Goal: Find specific page/section

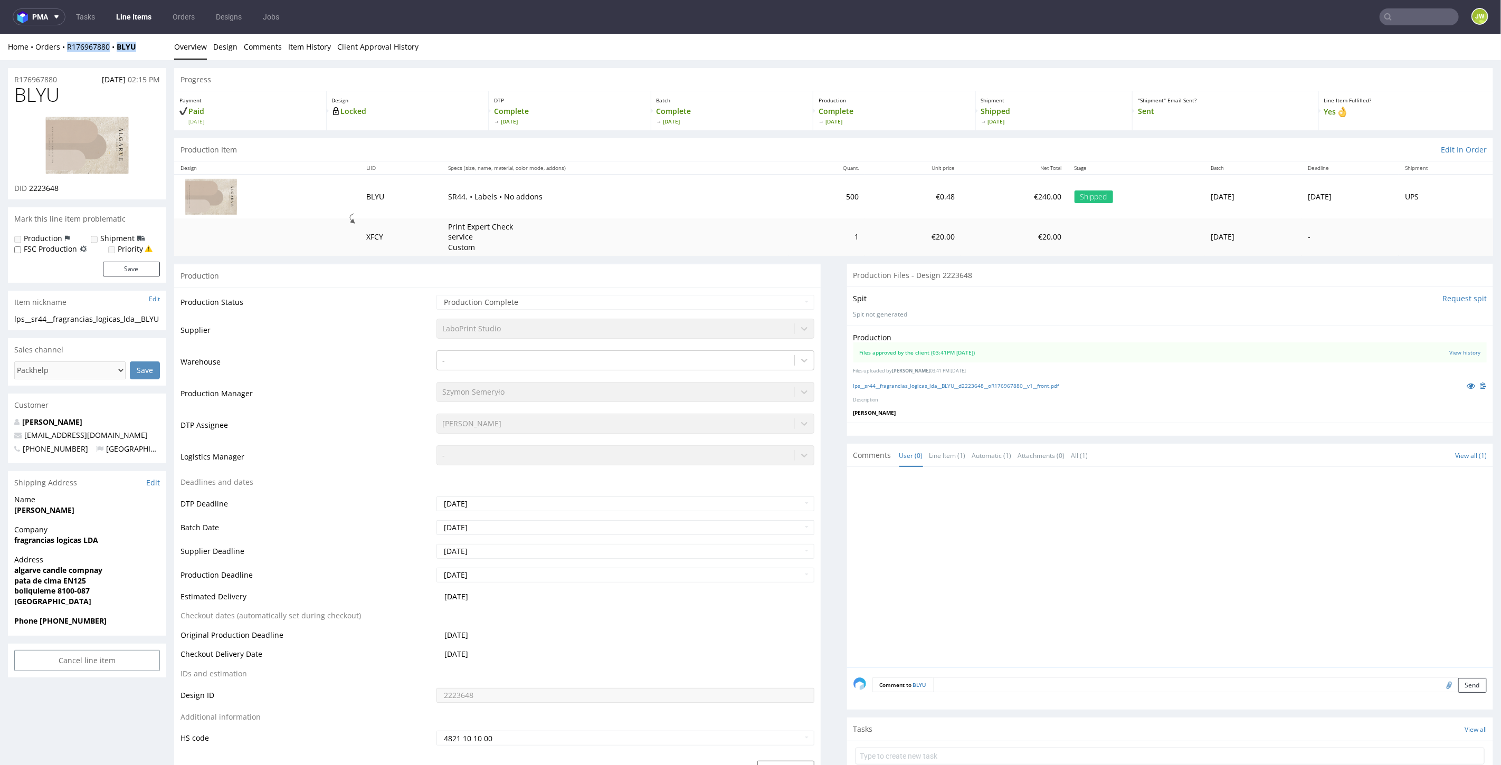
drag, startPoint x: 139, startPoint y: 47, endPoint x: 64, endPoint y: 56, distance: 74.9
click at [64, 56] on div "Home Orders R176967880 BLYU Overview Design Comments Item History Client Approv…" at bounding box center [750, 46] width 1501 height 26
copy div "R176967880 BLYU"
click at [1407, 8] on nav "pma Tasks Line Items Orders Designs Jobs JW" at bounding box center [750, 17] width 1501 height 34
click at [1405, 17] on input "text" at bounding box center [1418, 16] width 79 height 17
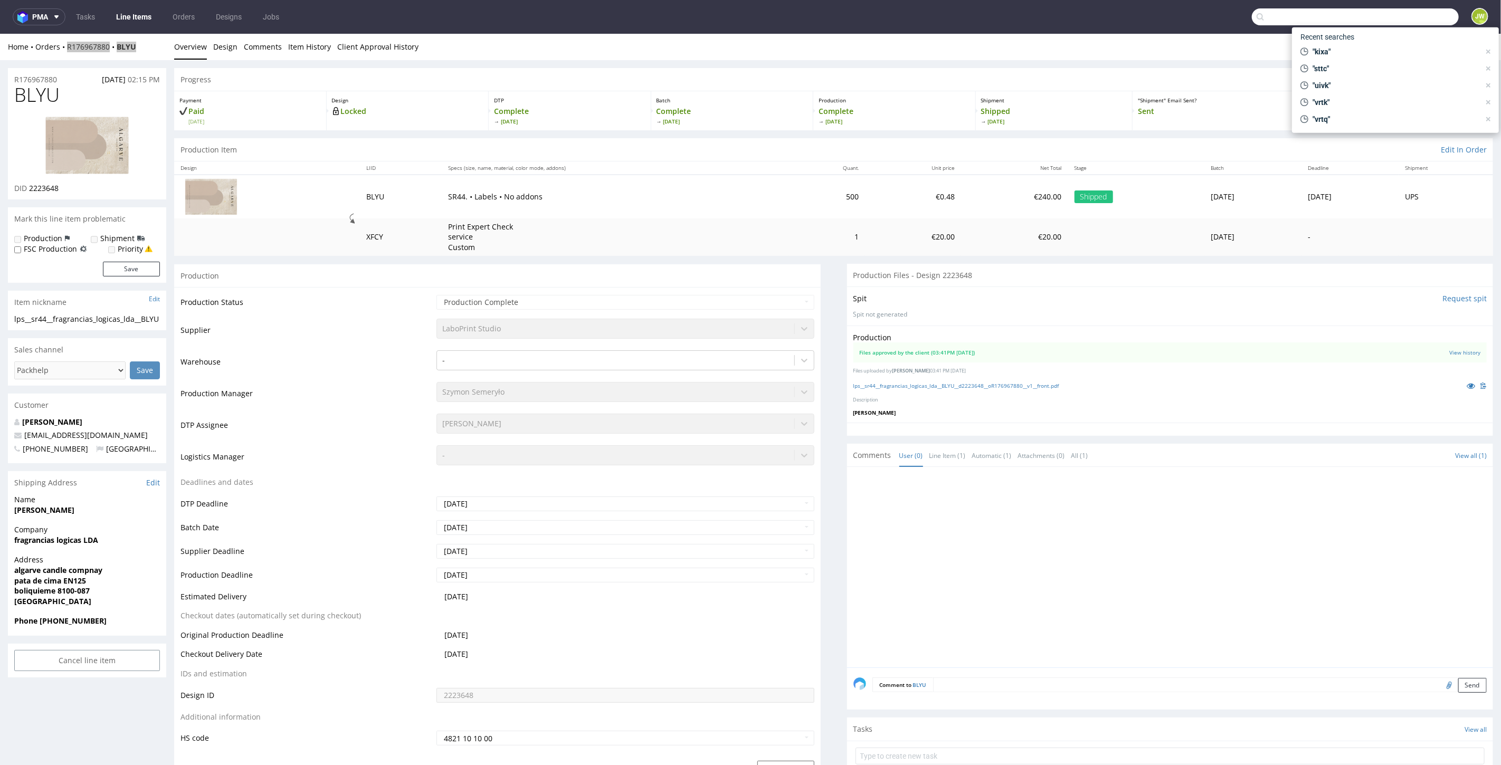
paste input "RFYY"
type input "RFYY"
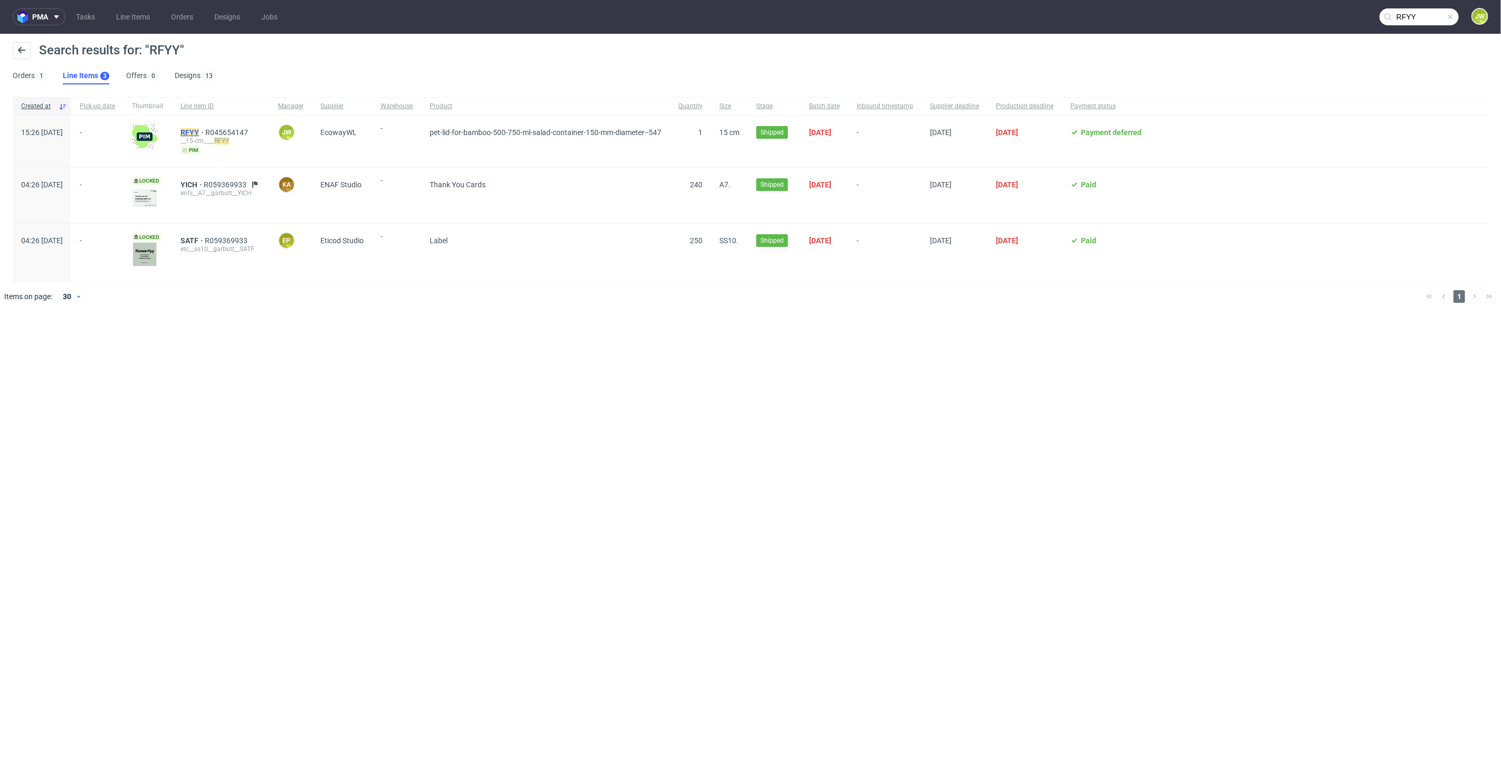
click at [199, 132] on mark "RFYY" at bounding box center [189, 132] width 18 height 8
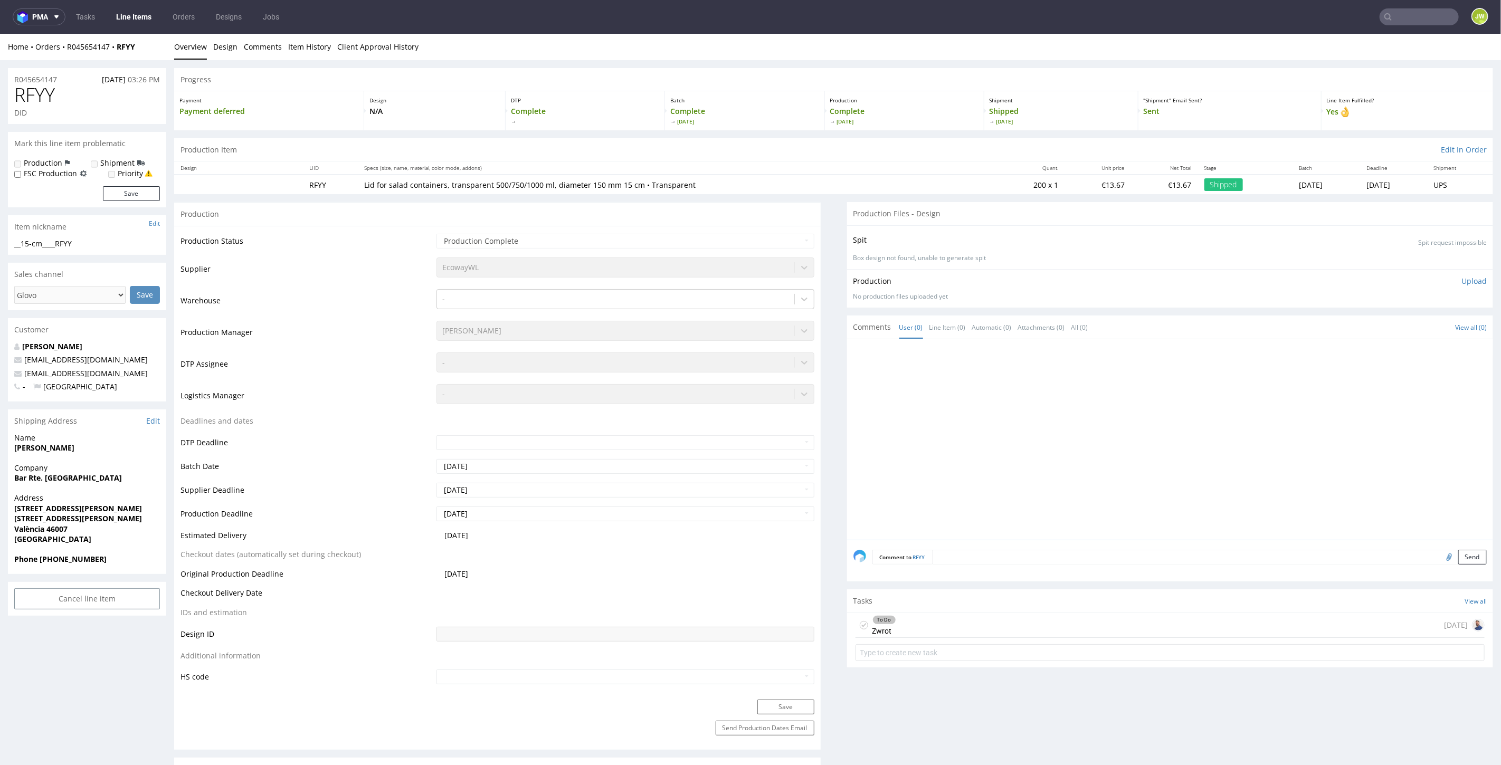
click at [1394, 12] on input "text" at bounding box center [1418, 16] width 79 height 17
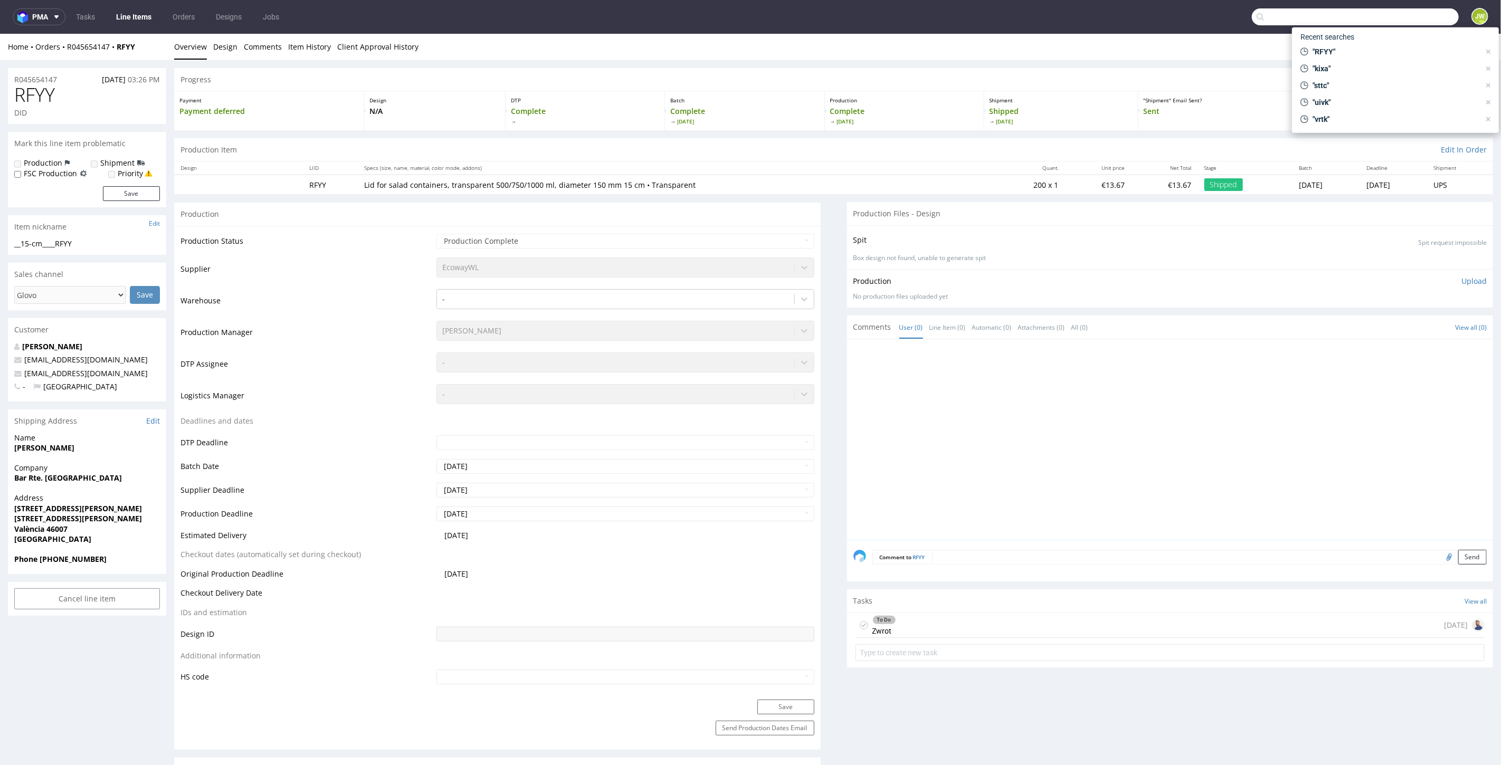
paste input "QLNB"
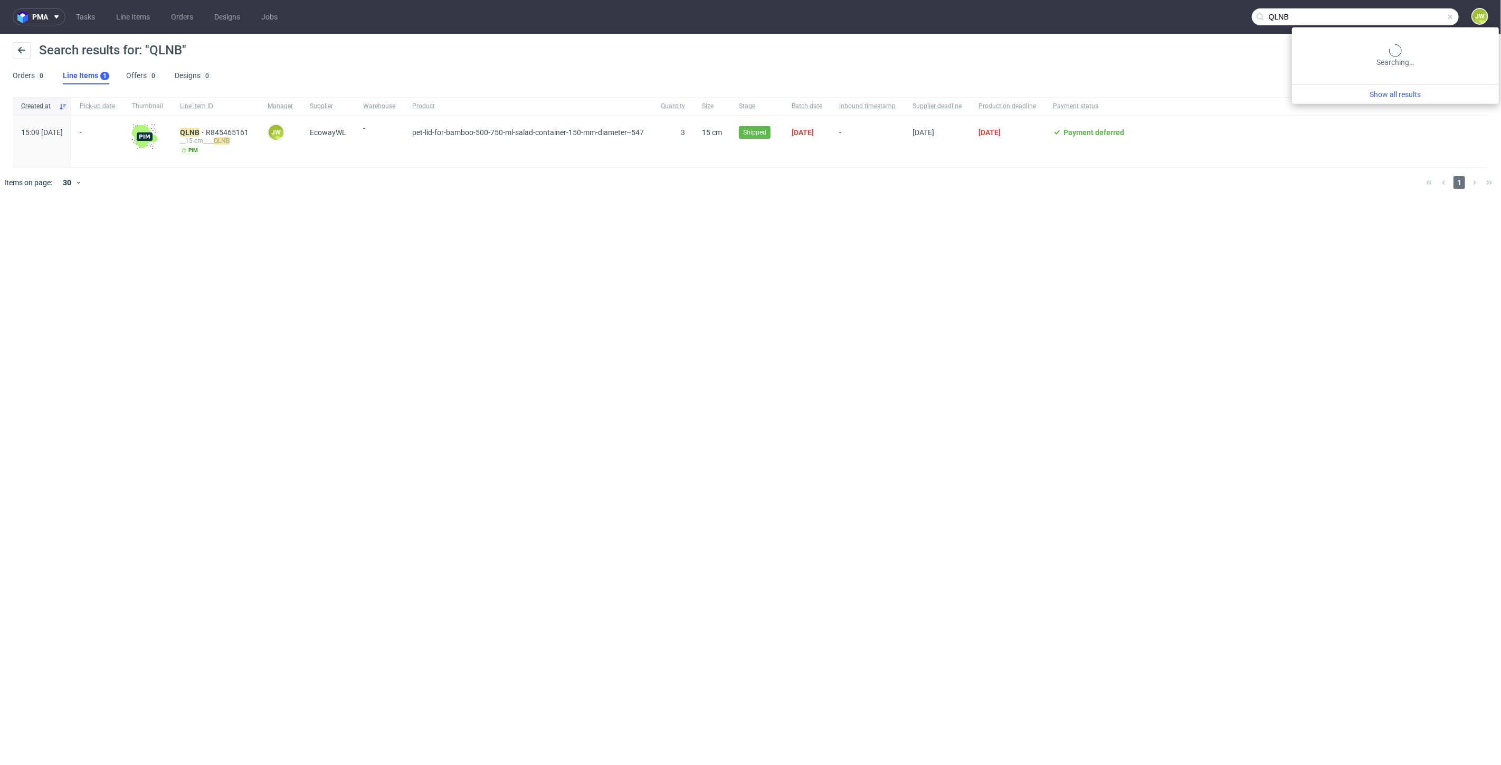
drag, startPoint x: 1405, startPoint y: 18, endPoint x: 1186, endPoint y: 14, distance: 219.0
click at [1186, 14] on nav "pma Tasks Line Items Orders Designs Jobs QLNB JW" at bounding box center [750, 17] width 1501 height 34
paste input "LTXZ"
drag, startPoint x: 1412, startPoint y: 19, endPoint x: 1182, endPoint y: 2, distance: 231.2
click at [1183, 3] on nav "pma Tasks Line Items Orders Designs Jobs LTXZ JW" at bounding box center [750, 17] width 1501 height 34
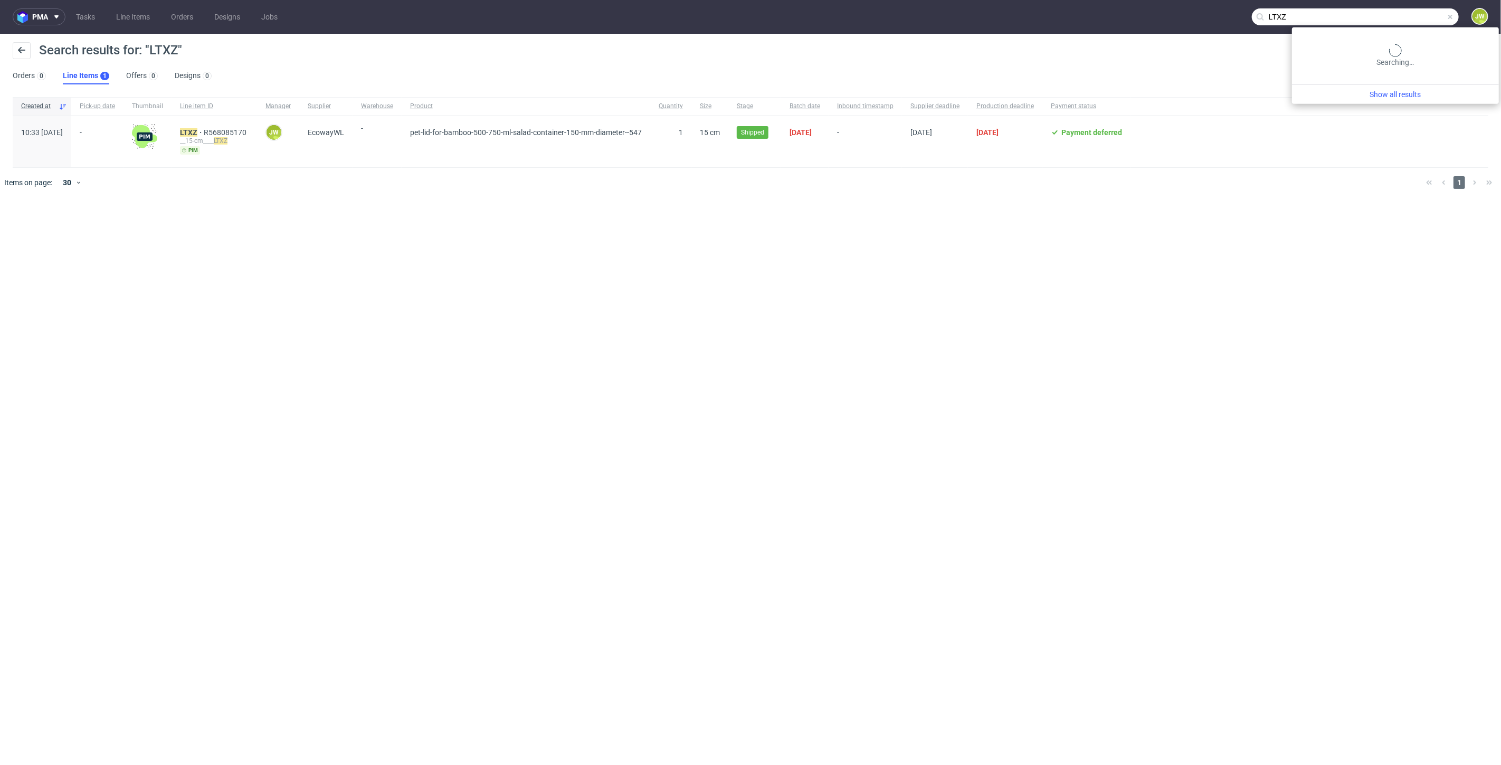
paste input "TNC"
type input "TNCZ"
click at [199, 129] on mark "TNCZ" at bounding box center [190, 132] width 20 height 8
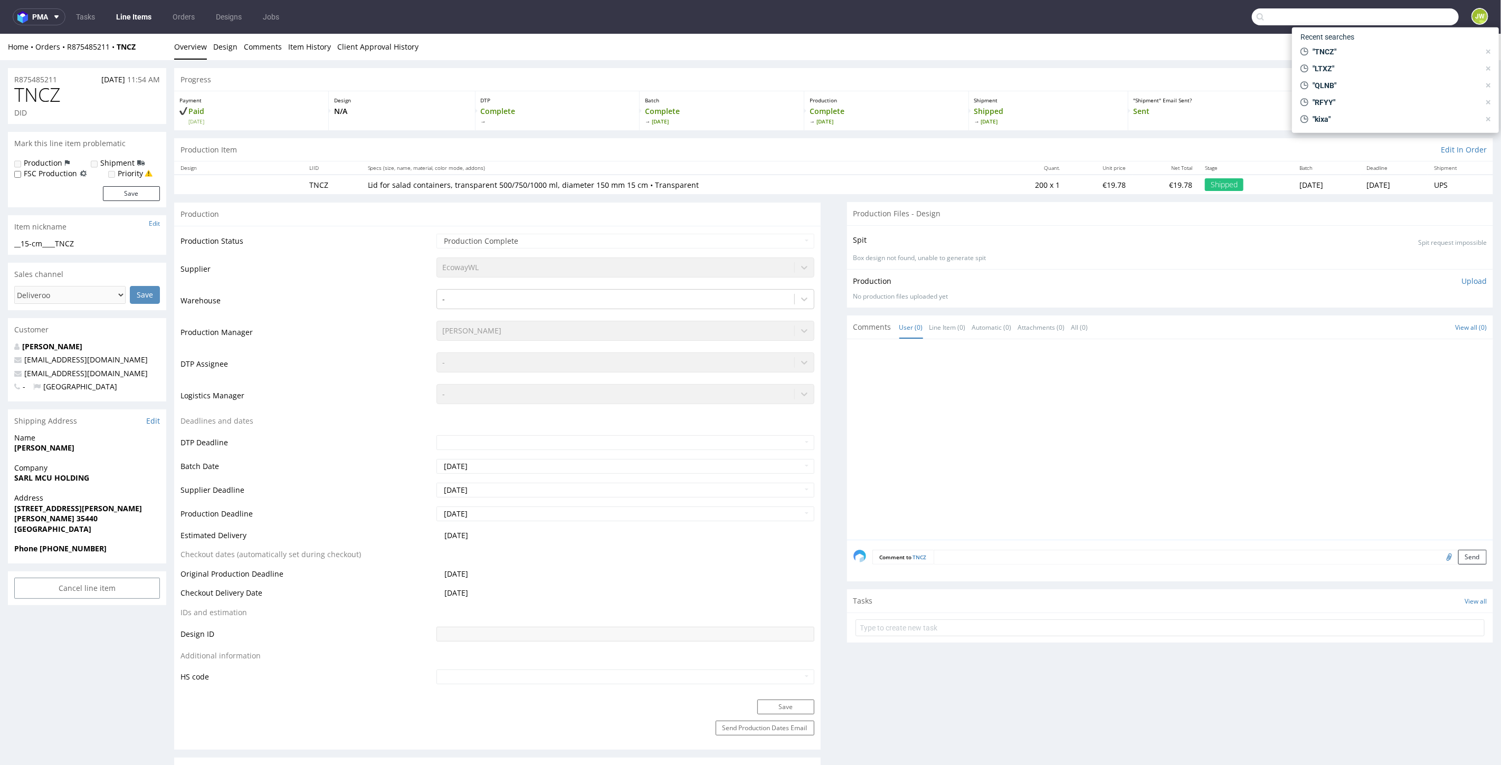
click at [1405, 17] on input "text" at bounding box center [1355, 16] width 207 height 17
paste input "RFYY"
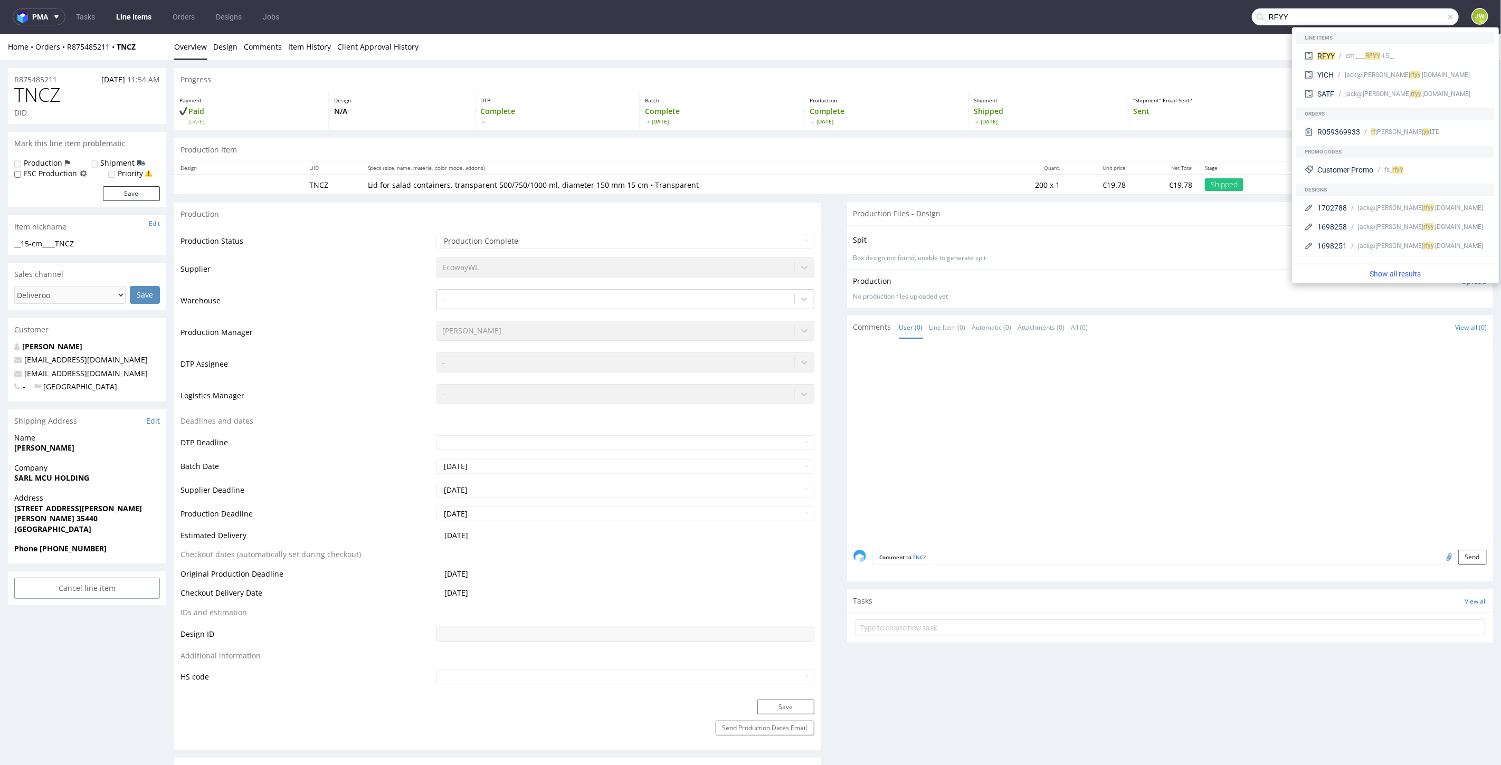
type input "RFYY"
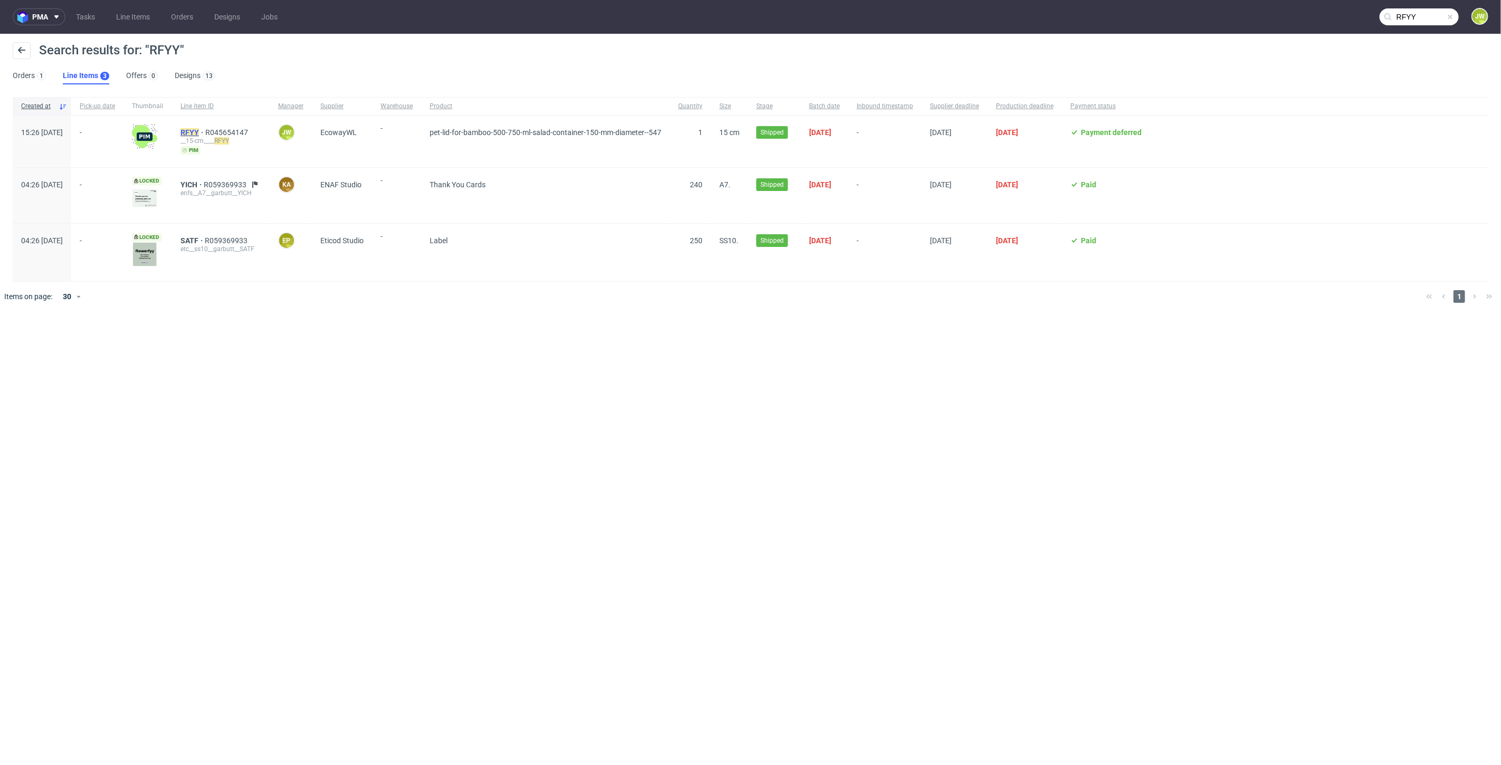
click at [199, 128] on mark "RFYY" at bounding box center [189, 132] width 18 height 8
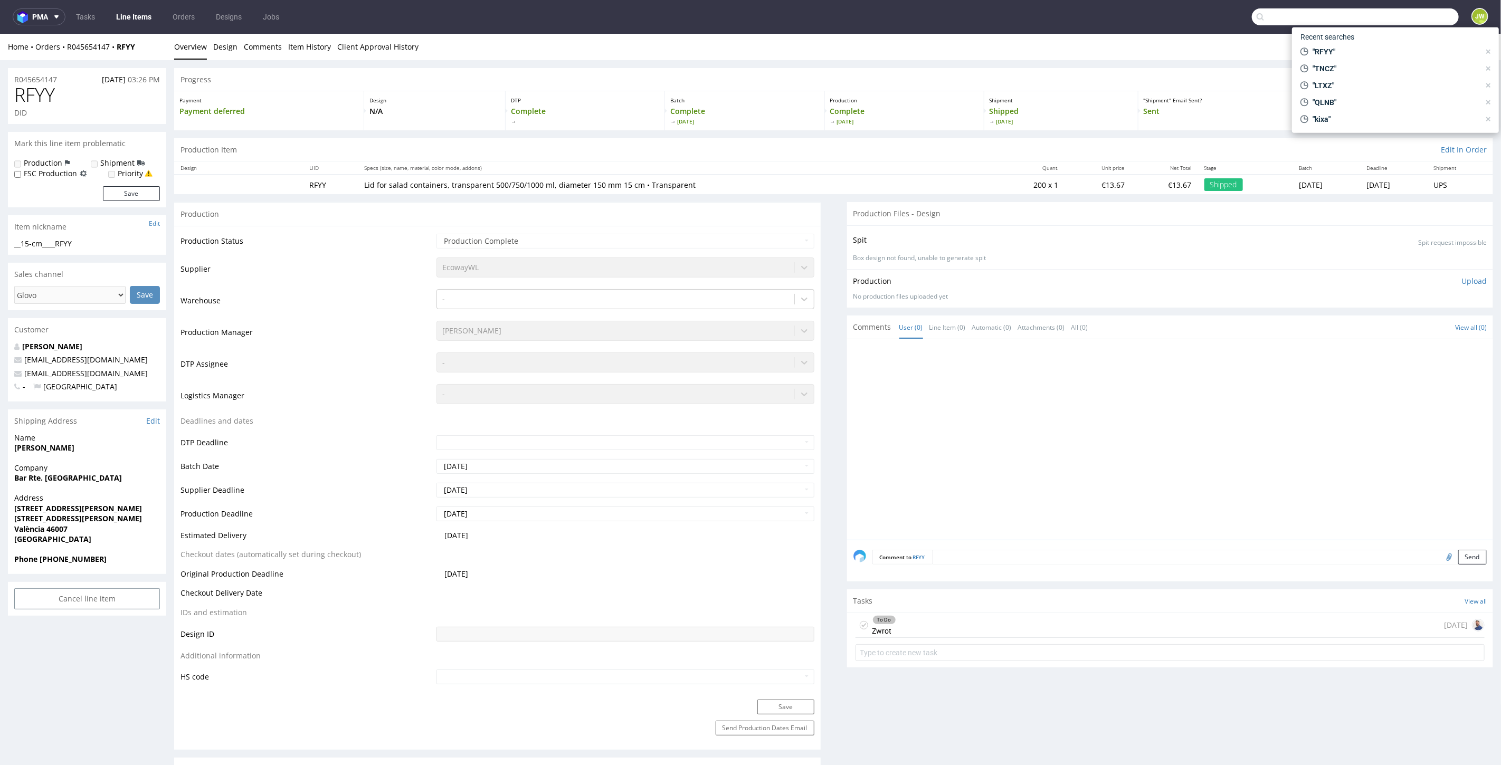
drag, startPoint x: 1404, startPoint y: 22, endPoint x: 1402, endPoint y: 13, distance: 8.7
click at [1402, 13] on input "text" at bounding box center [1355, 16] width 207 height 17
paste input "QLNB"
type input "QLNB"
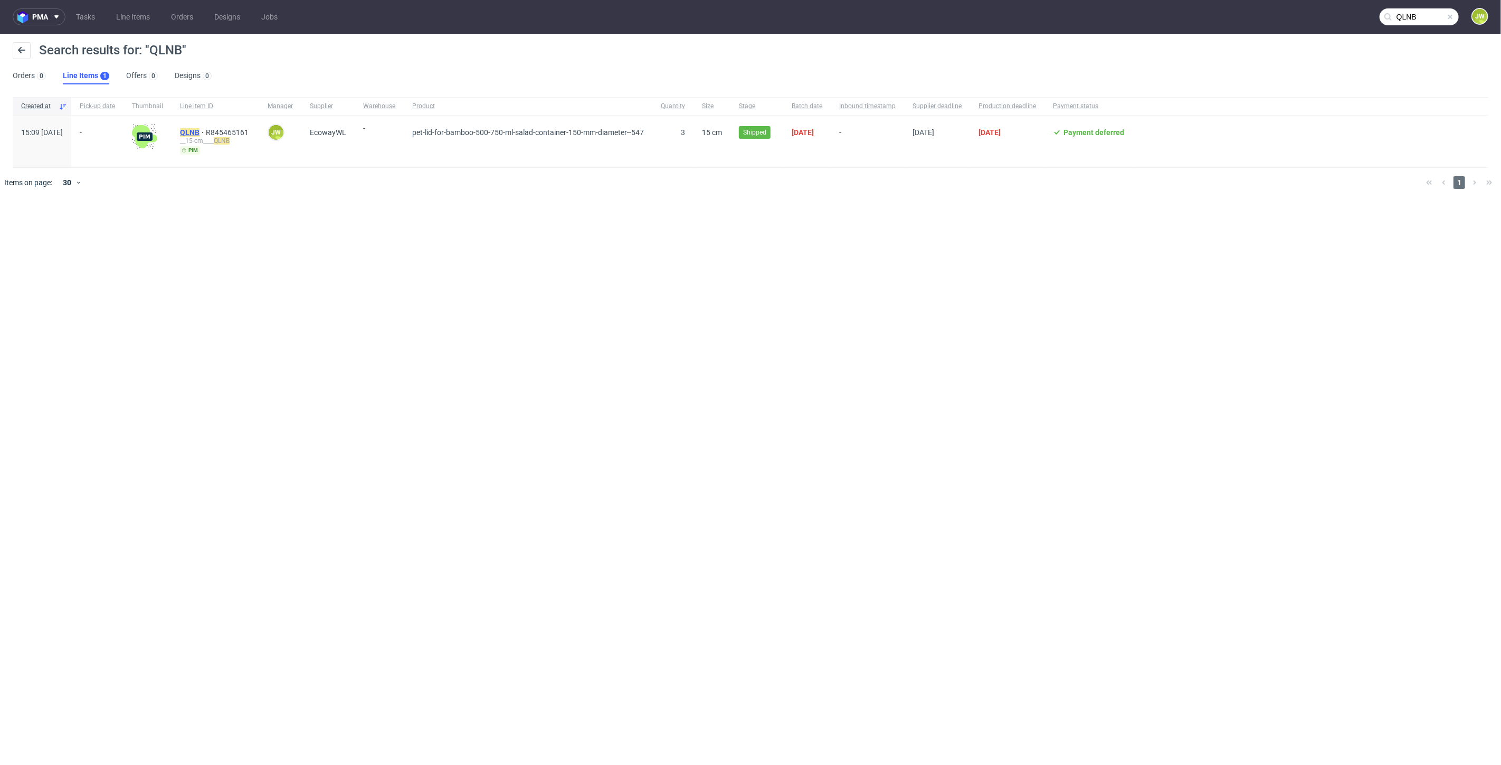
click at [199, 128] on mark "QLNB" at bounding box center [190, 132] width 20 height 8
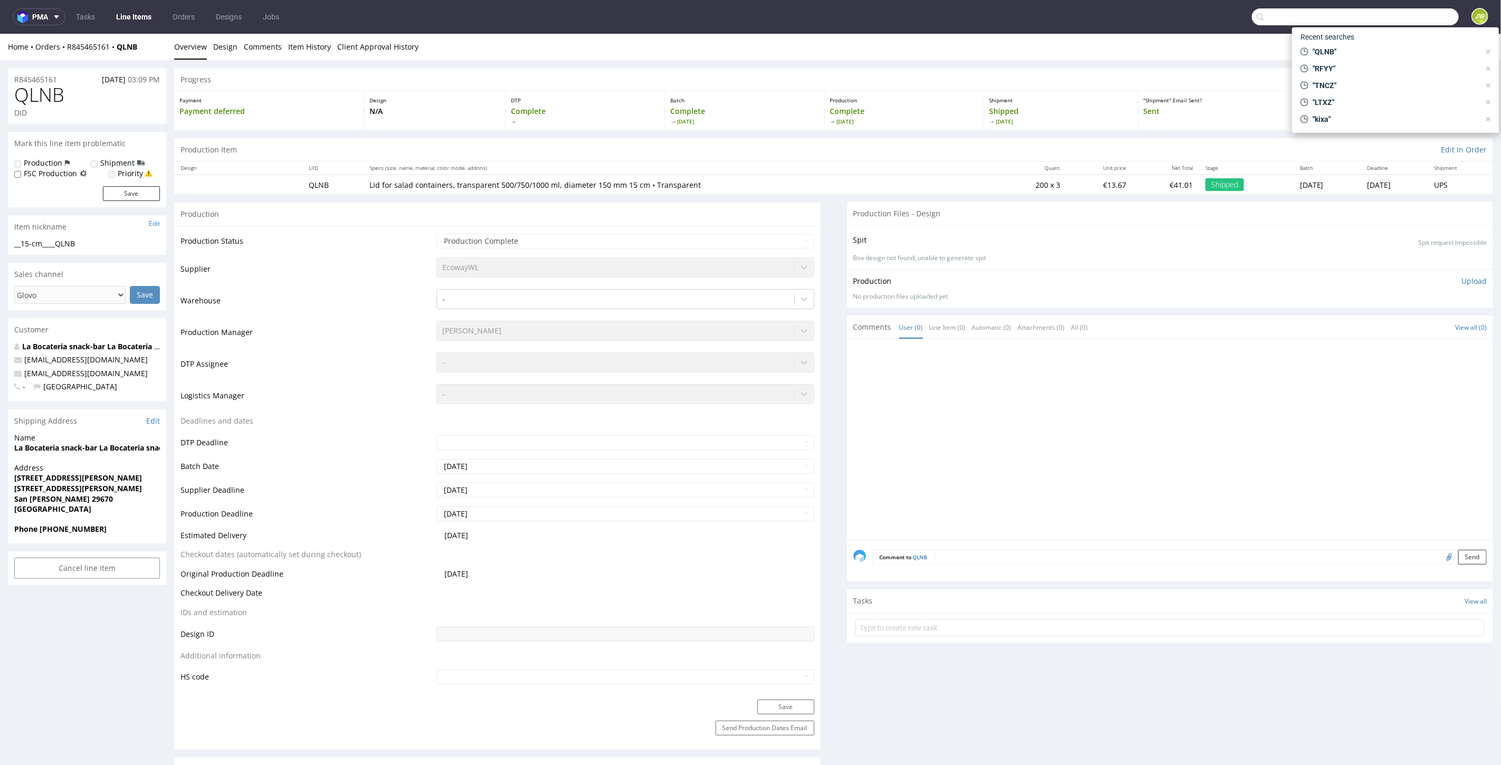
click at [1410, 15] on input "text" at bounding box center [1355, 16] width 207 height 17
paste input "LTXZ"
type input "LTXZ"
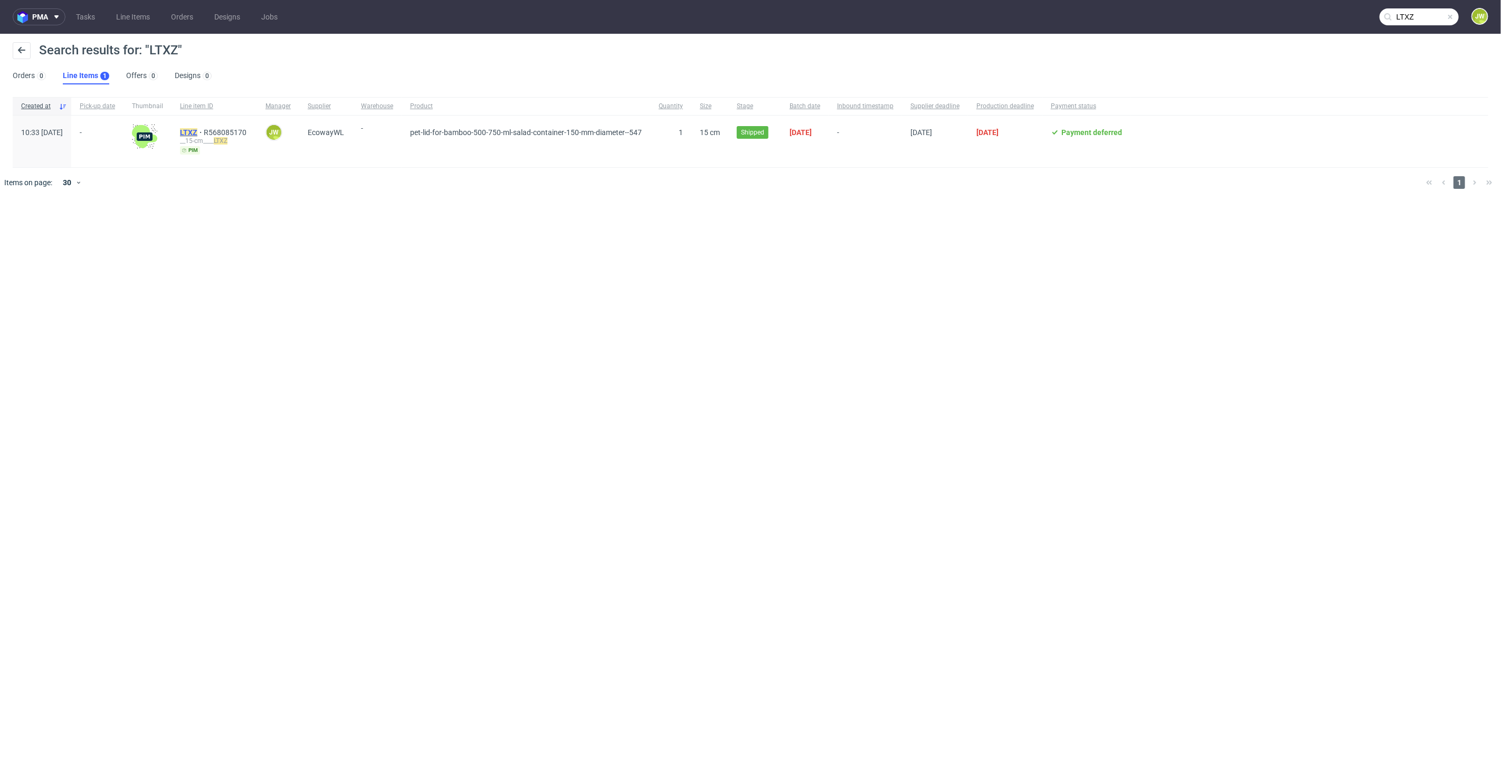
click at [197, 130] on mark "LTXZ" at bounding box center [188, 132] width 17 height 8
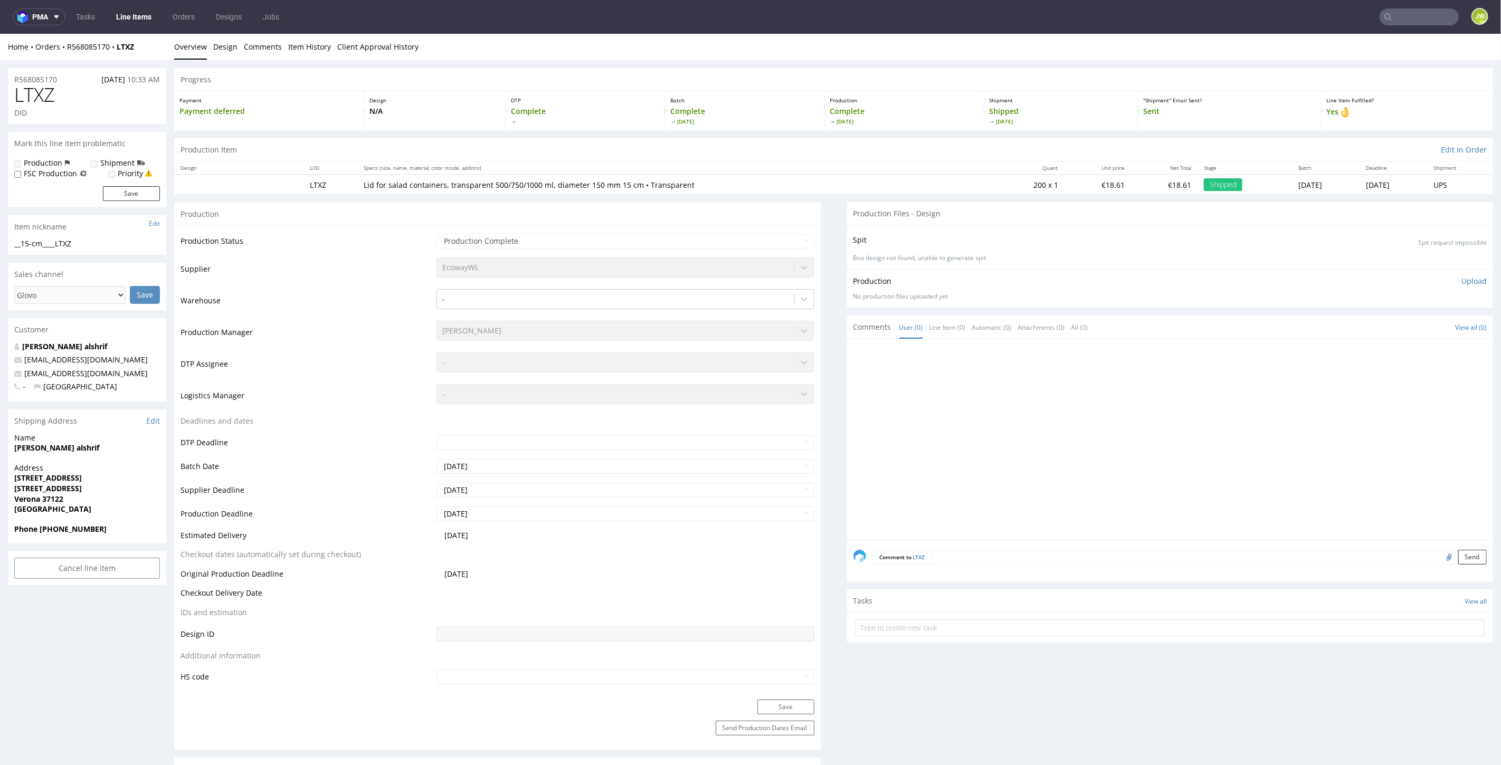
click at [1410, 7] on nav "pma Tasks Line Items Orders Designs Jobs JW" at bounding box center [750, 17] width 1501 height 34
click at [1407, 10] on input "text" at bounding box center [1418, 16] width 79 height 17
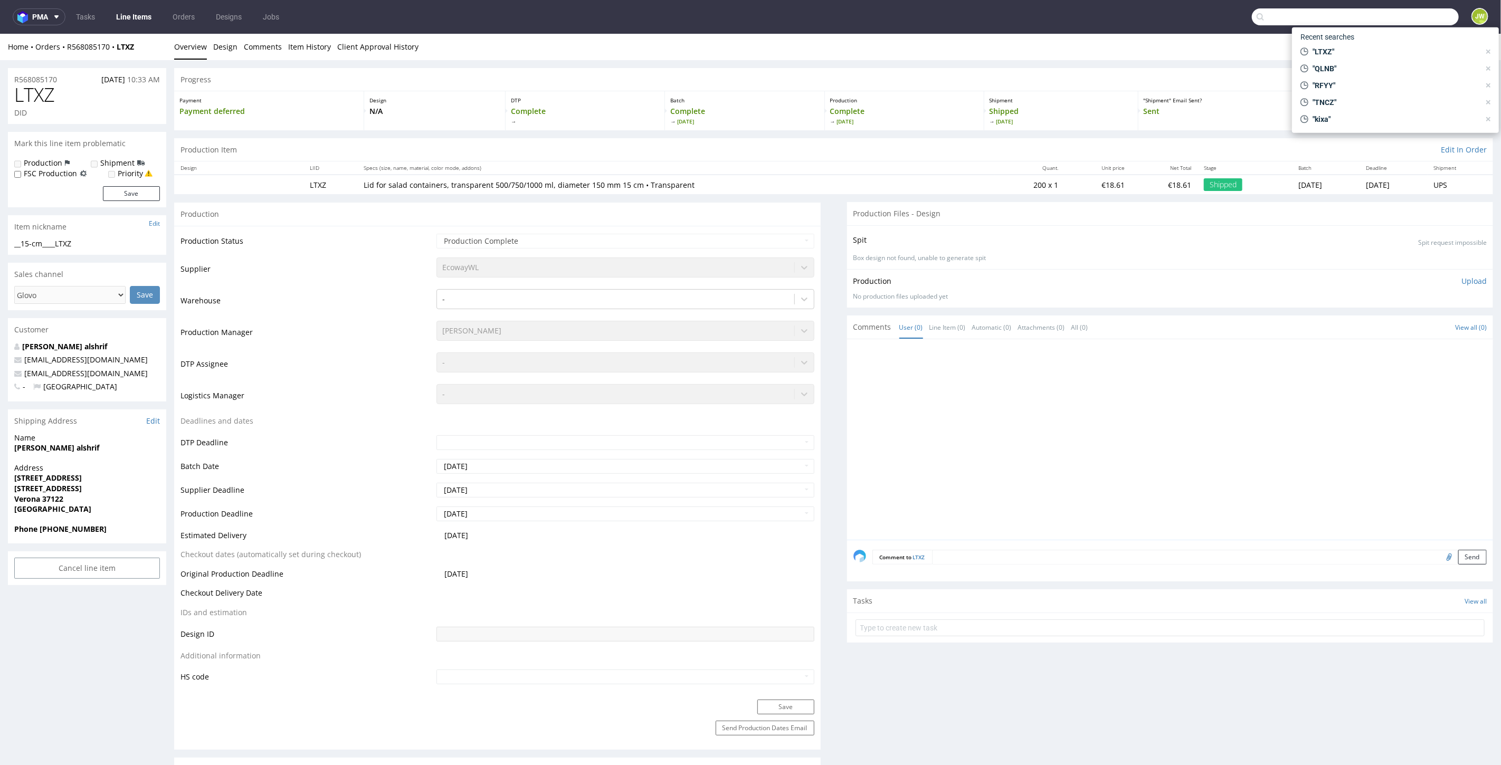
paste input "ANWW"
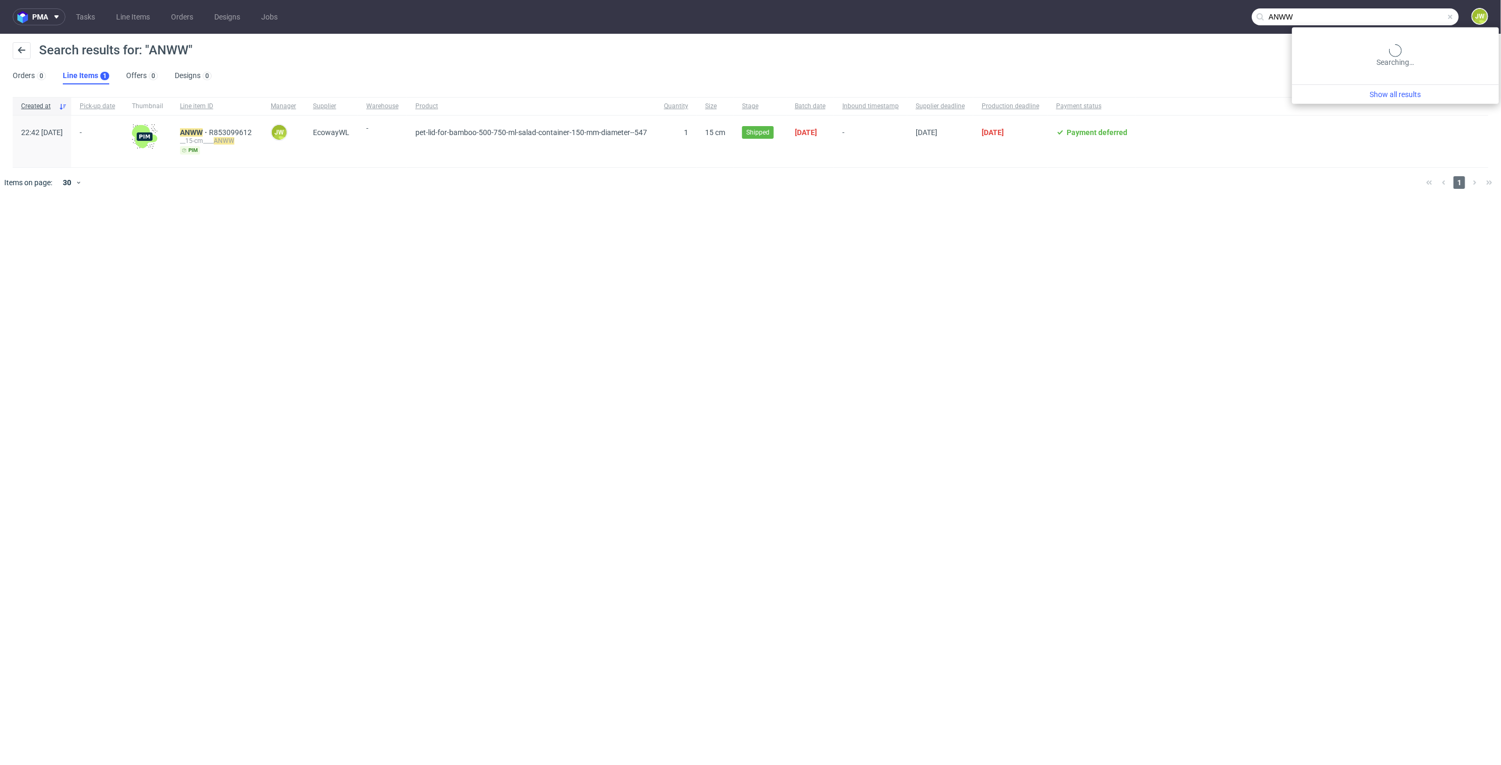
drag, startPoint x: 1432, startPoint y: 16, endPoint x: 966, endPoint y: 13, distance: 465.9
click at [969, 14] on nav "pma Tasks Line Items Orders Designs Jobs ANWW JW" at bounding box center [750, 17] width 1501 height 34
paste input "UXFC"
drag, startPoint x: 1426, startPoint y: 6, endPoint x: 1410, endPoint y: 13, distance: 16.6
click at [1410, 13] on nav "pma Tasks Line Items Orders Designs Jobs UXFC JW" at bounding box center [750, 17] width 1501 height 34
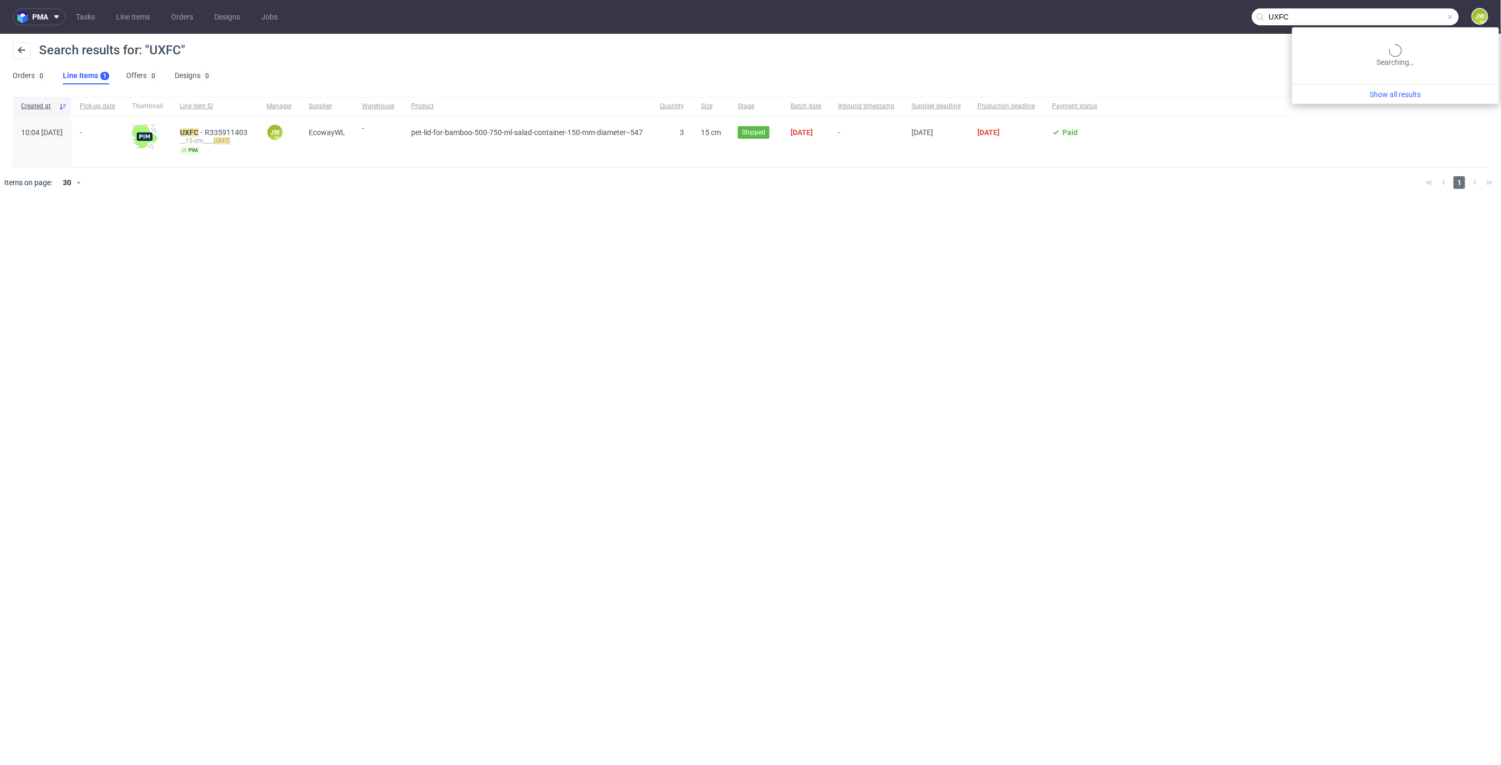
drag, startPoint x: 1416, startPoint y: 15, endPoint x: 1054, endPoint y: 10, distance: 362.0
click at [1064, 10] on nav "pma Tasks Line Items Orders Designs Jobs UXFC JW" at bounding box center [750, 17] width 1501 height 34
paste input "DWZG"
type input "DWZG"
click at [201, 129] on mark "DWZG" at bounding box center [190, 132] width 21 height 8
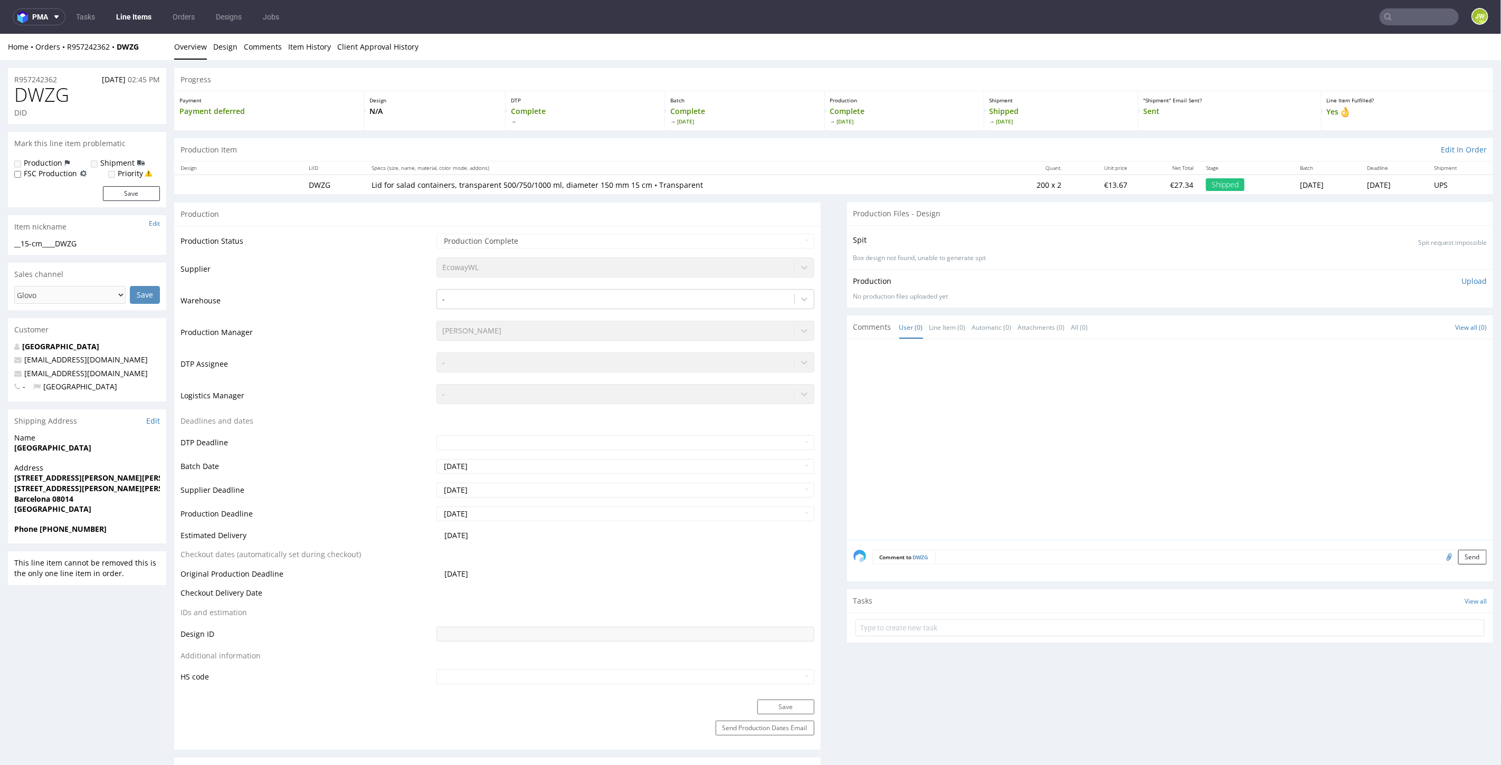
click at [1405, 18] on input "text" at bounding box center [1418, 16] width 79 height 17
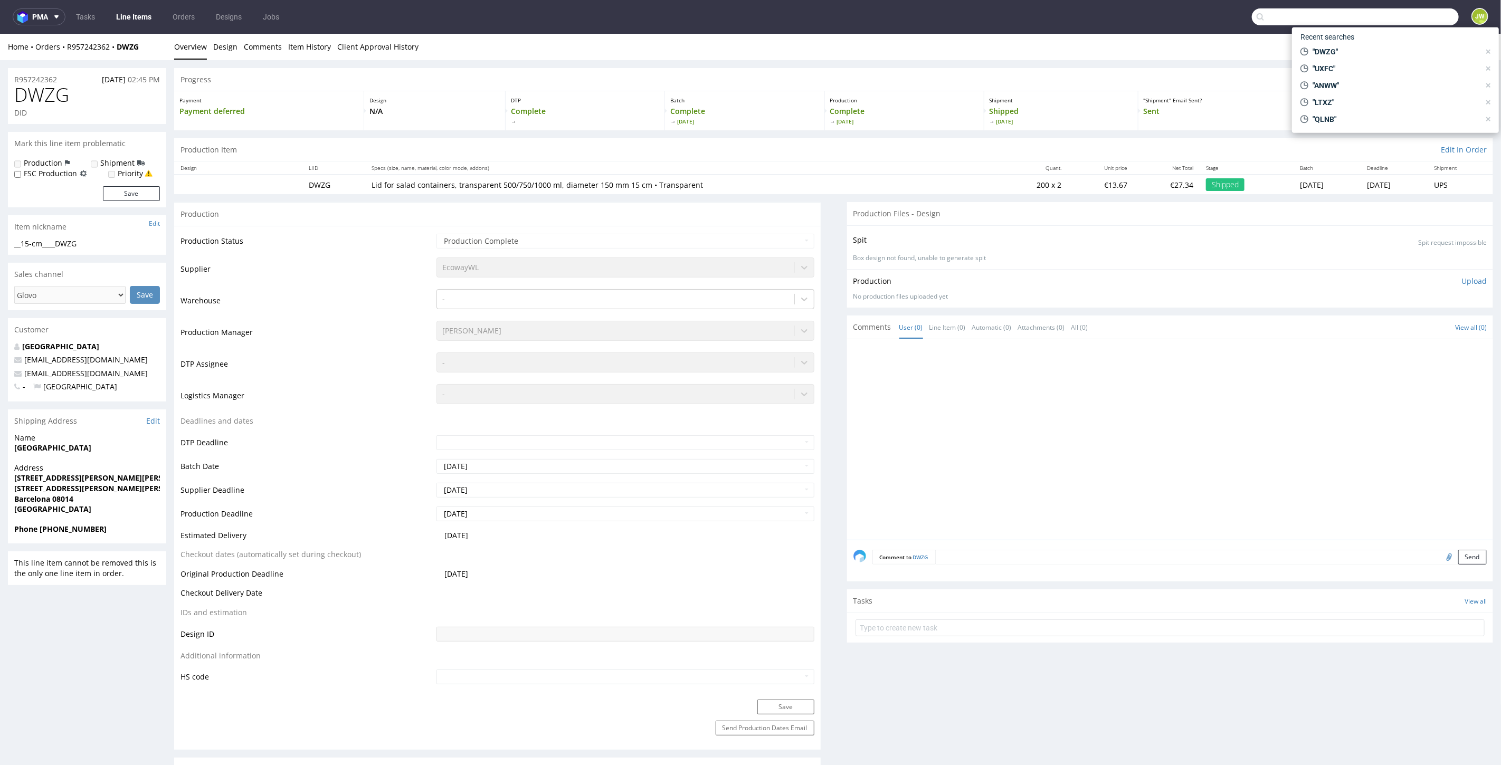
paste input "SCYQ"
type input "SCYQ"
click at [1330, 55] on span "SCYQ" at bounding box center [1326, 56] width 18 height 8
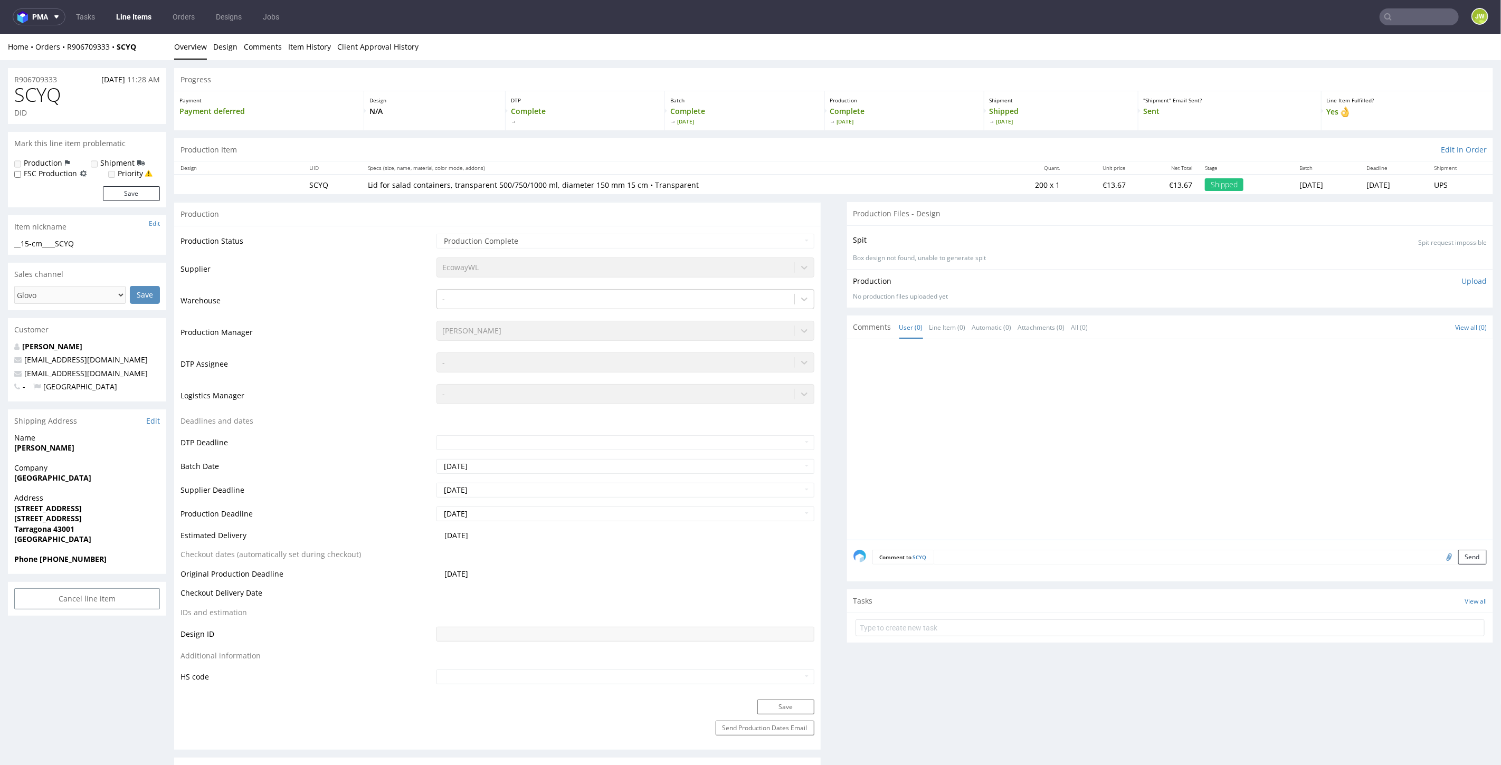
click at [1387, 15] on input "text" at bounding box center [1418, 16] width 79 height 17
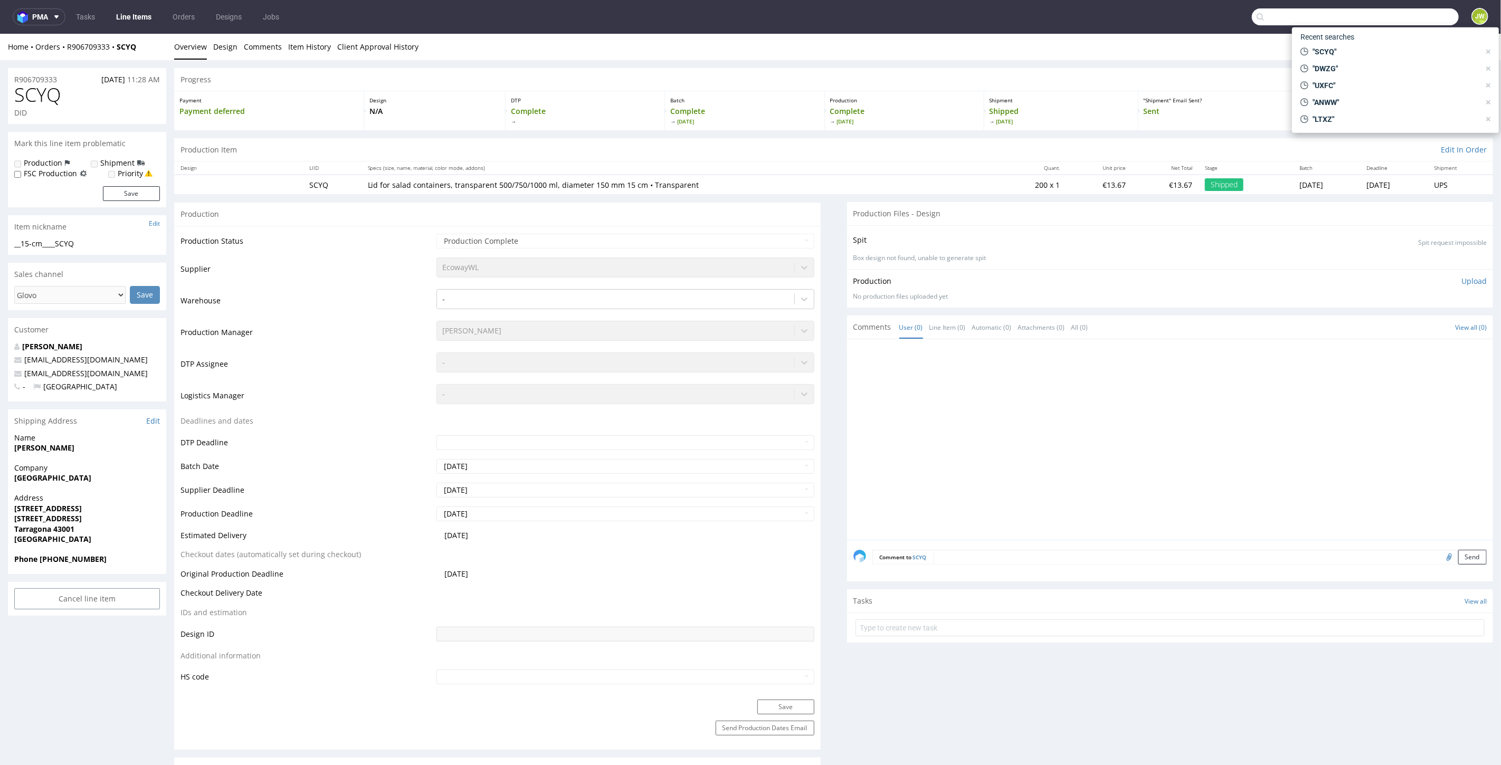
paste input "IOEO"
type input "IOEO"
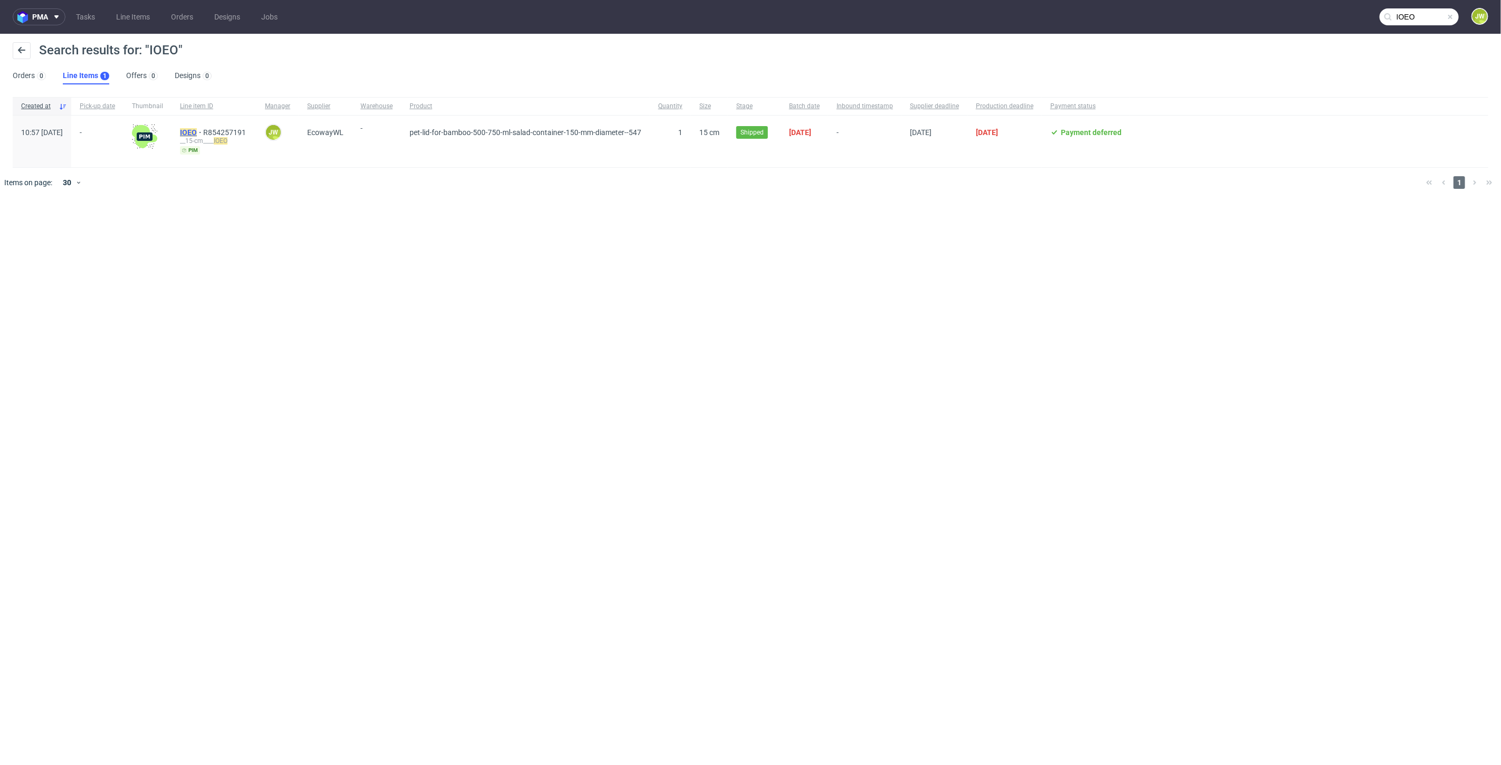
click at [197, 130] on mark "IOEO" at bounding box center [188, 132] width 17 height 8
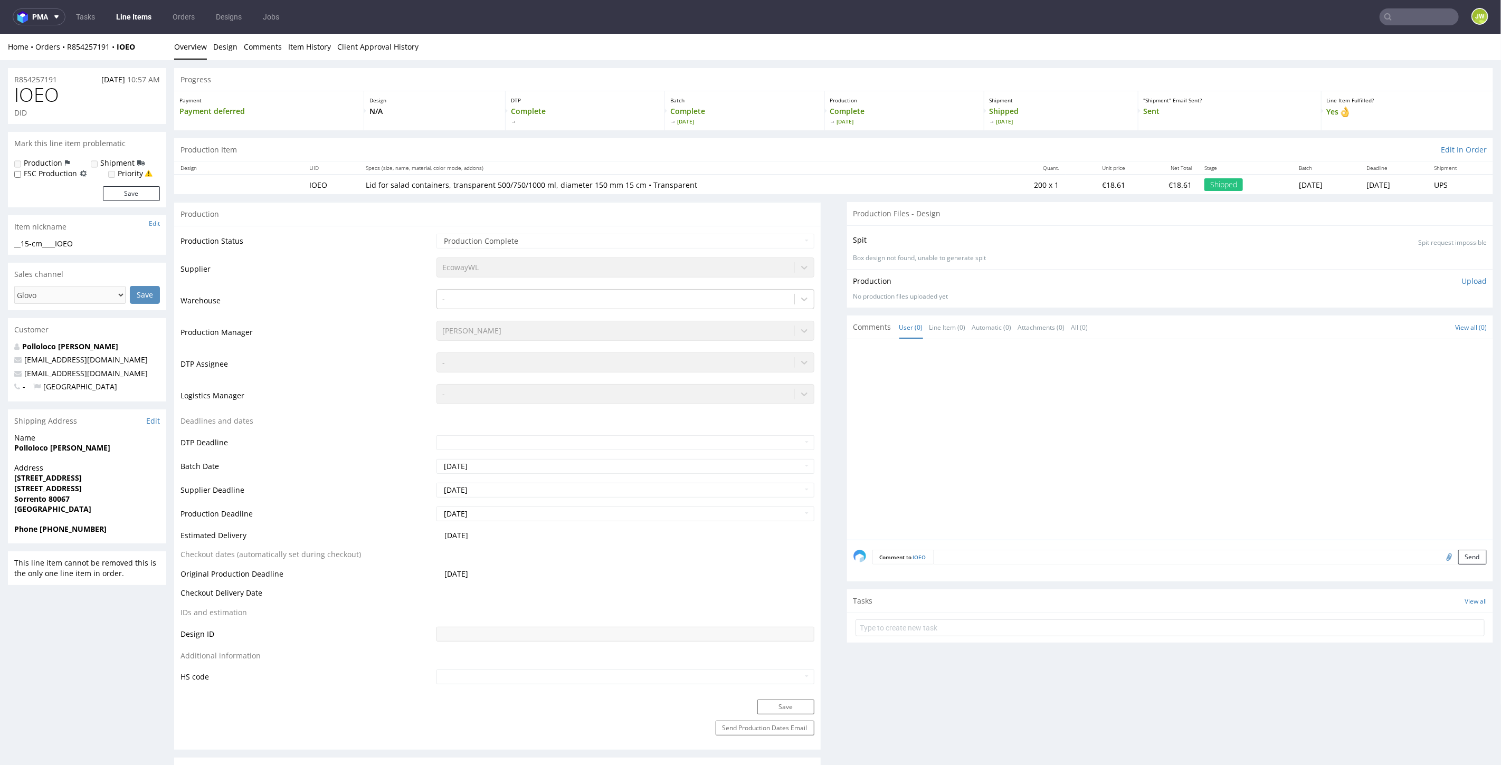
click at [1425, 18] on input "text" at bounding box center [1418, 16] width 79 height 17
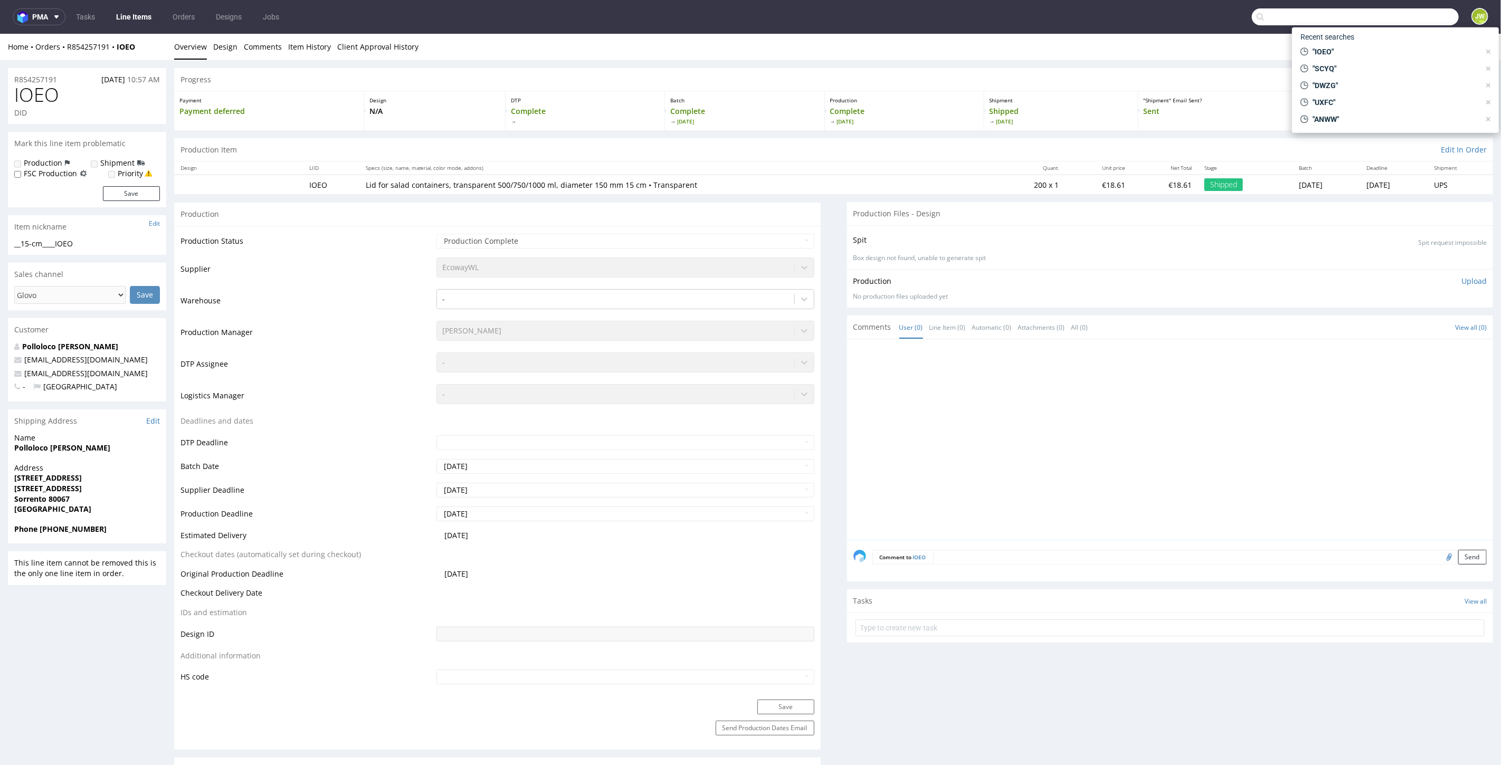
paste input "DAFL"
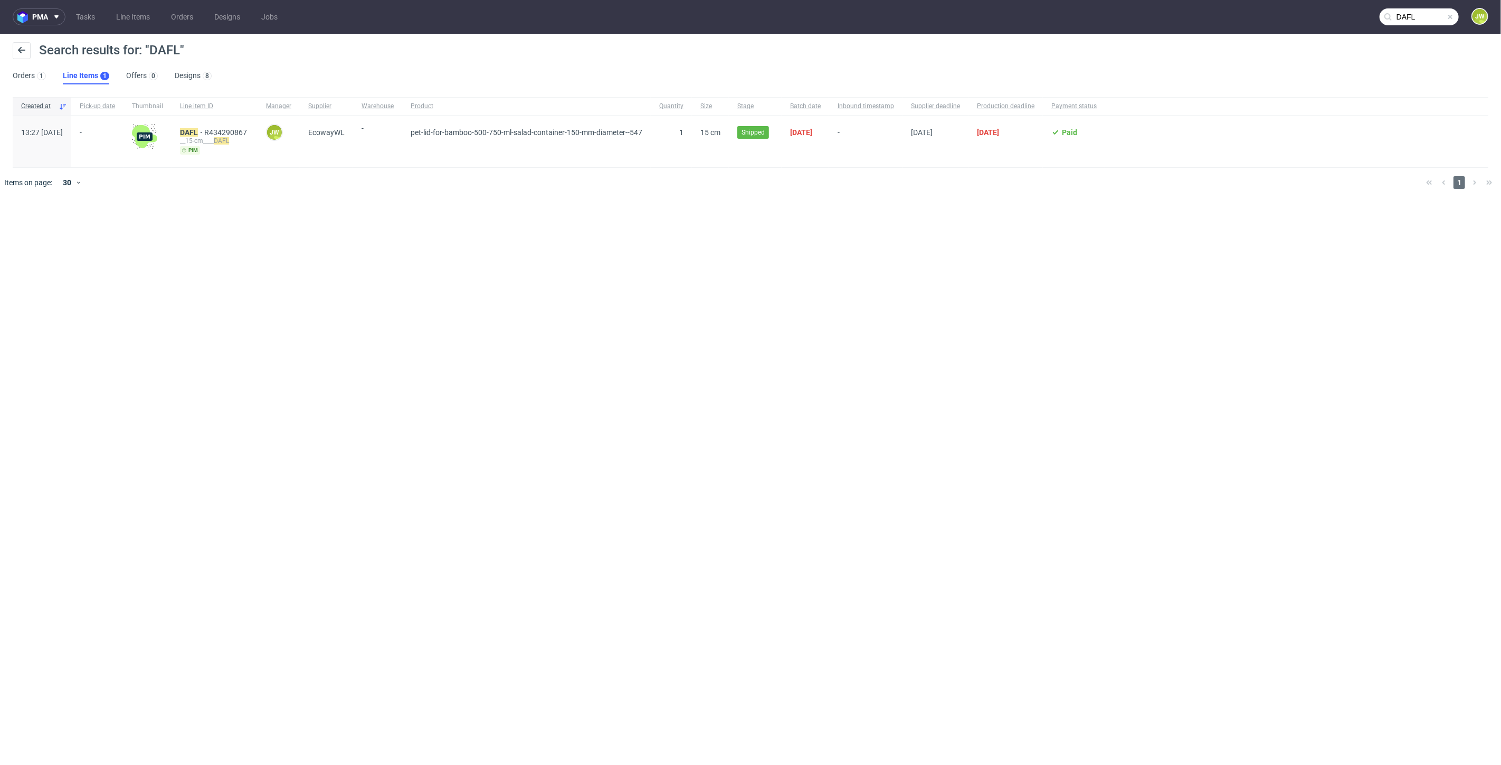
click at [1418, 12] on input "DAFL" at bounding box center [1418, 16] width 79 height 17
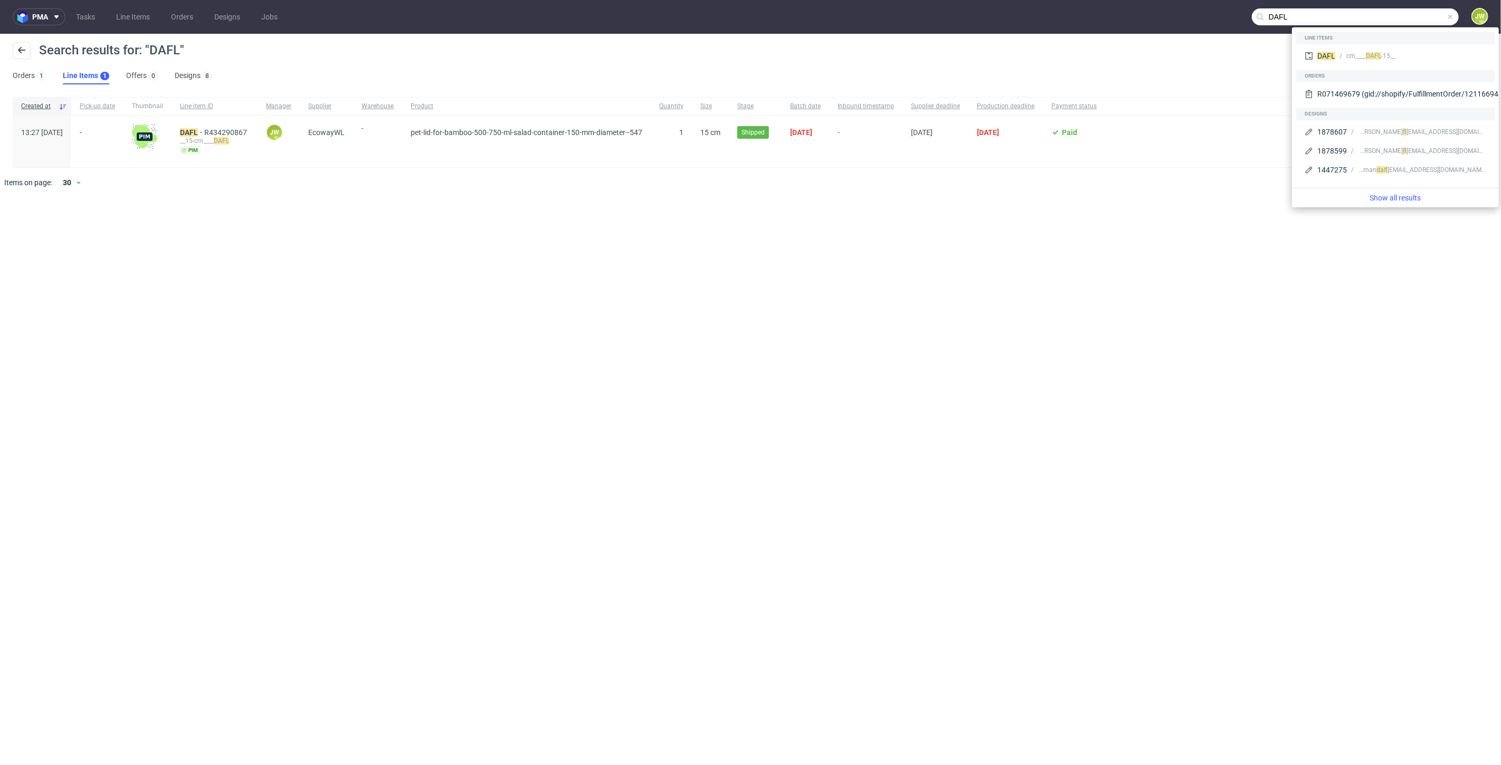
drag, startPoint x: 1365, startPoint y: 11, endPoint x: 934, endPoint y: 3, distance: 431.2
click at [938, 6] on nav "pma Tasks Line Items Orders Designs Jobs DAFL JW" at bounding box center [750, 17] width 1501 height 34
paste input "BPGJ"
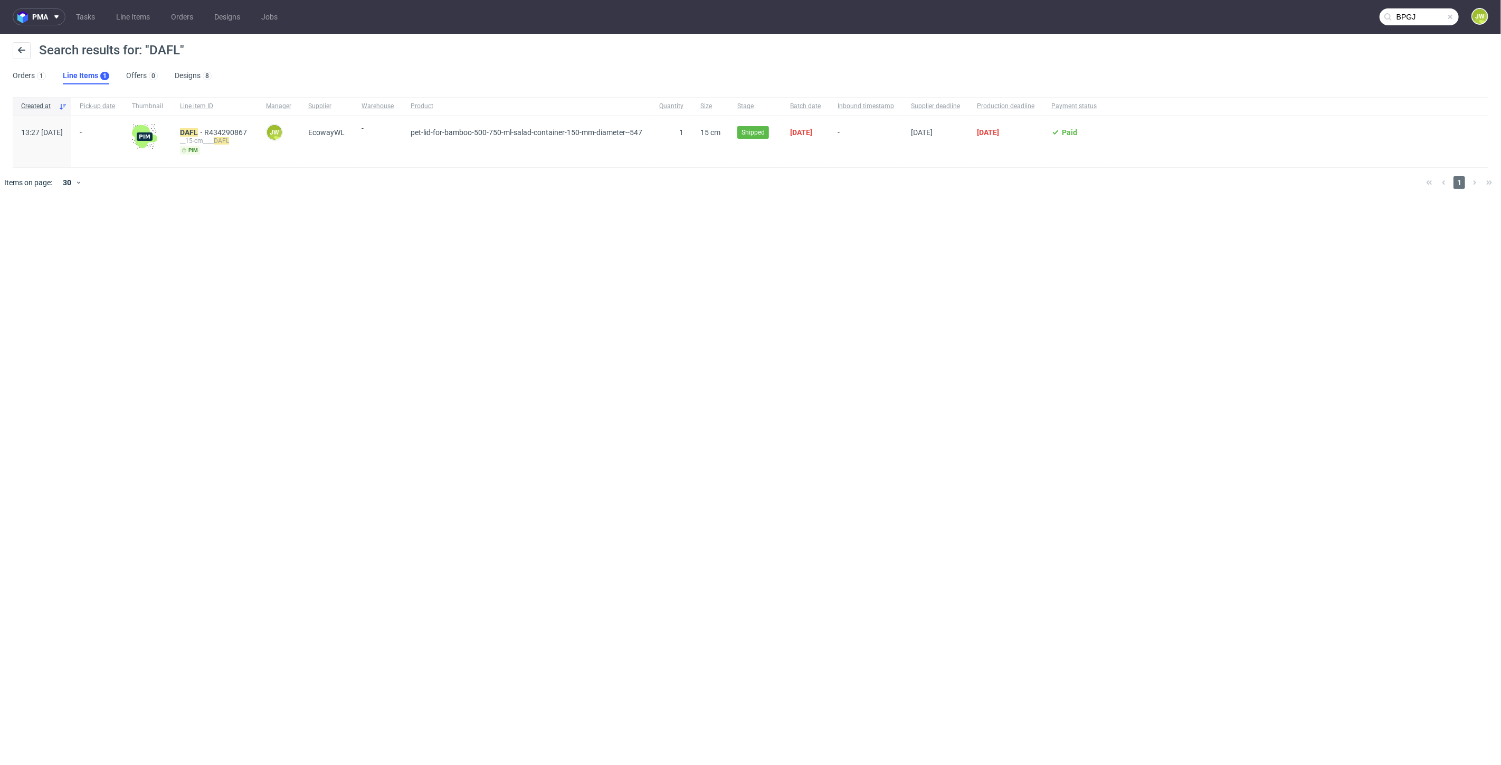
type input "BPGJ"
click at [199, 130] on mark "BPGJ" at bounding box center [189, 132] width 19 height 8
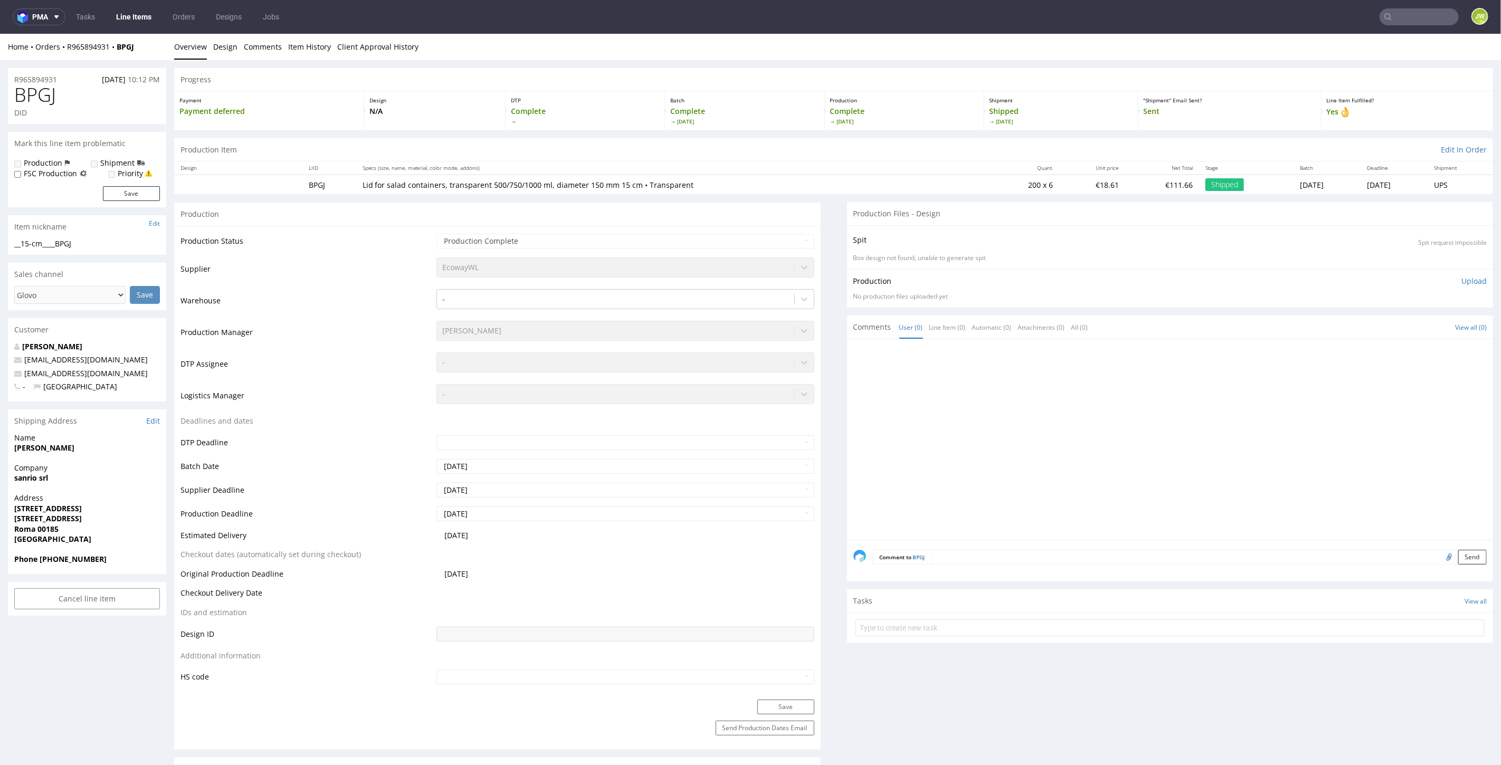
click at [990, 184] on td "200 x 6" at bounding box center [1024, 184] width 69 height 20
drag, startPoint x: 968, startPoint y: 184, endPoint x: 985, endPoint y: 186, distance: 17.0
click at [990, 186] on td "200 x 6" at bounding box center [1024, 184] width 69 height 20
click at [996, 181] on td "200 x 6" at bounding box center [1024, 184] width 69 height 20
click at [990, 187] on td "200 x 6" at bounding box center [1024, 184] width 69 height 20
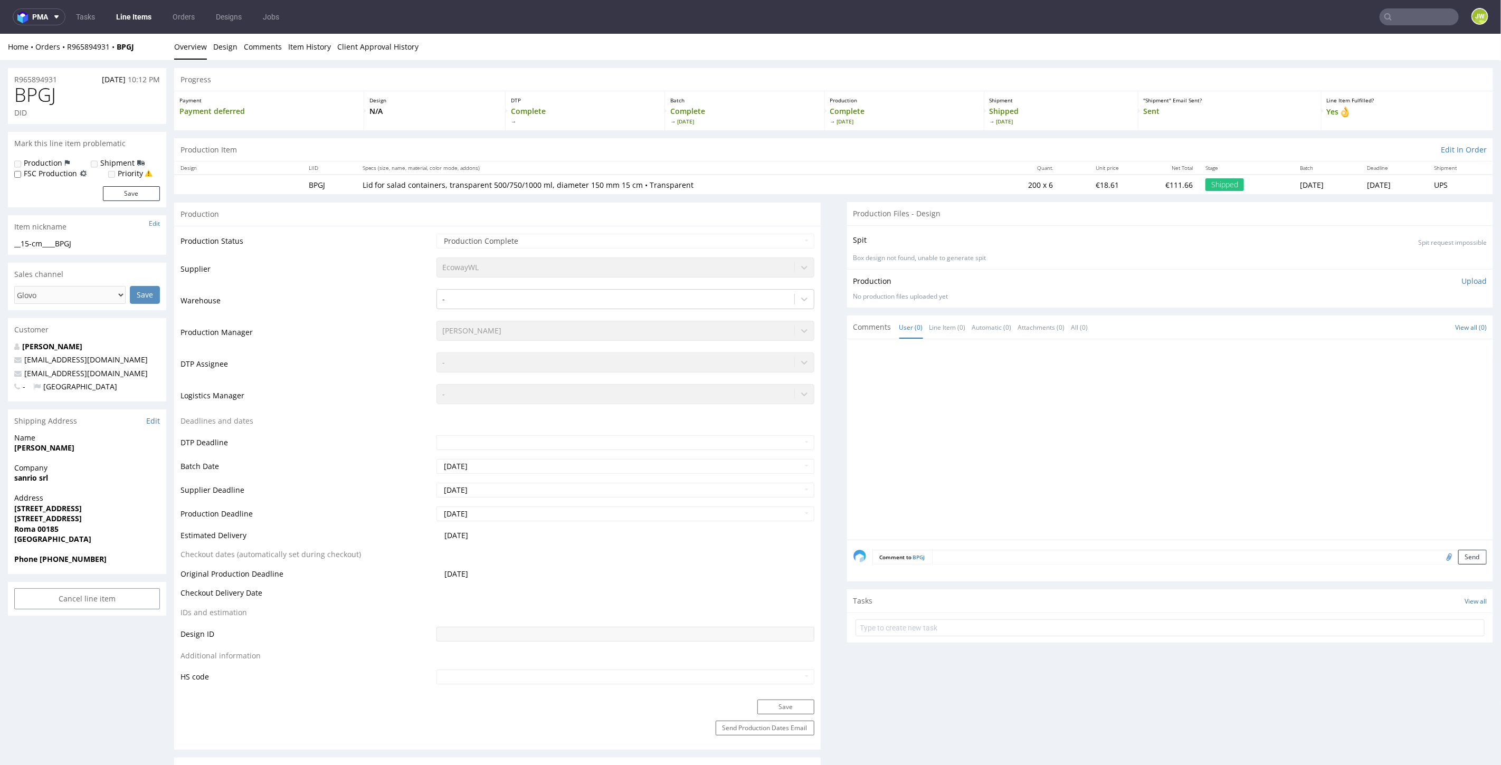
click at [1400, 13] on input "text" at bounding box center [1418, 16] width 79 height 17
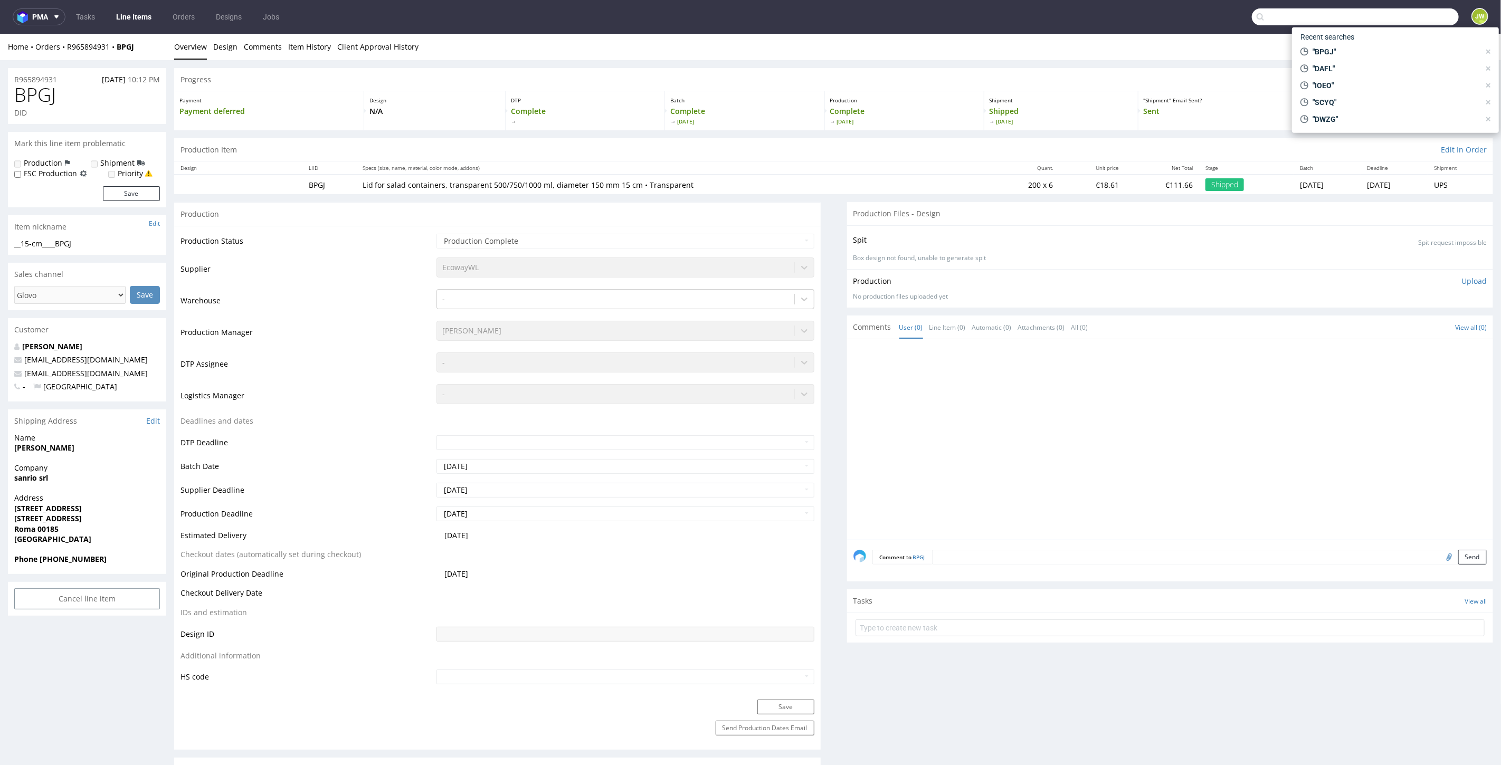
paste input "PWCI"
type input "PWCI"
click at [1317, 42] on span "PWCI" at bounding box center [1326, 43] width 18 height 8
